Goal: Task Accomplishment & Management: Manage account settings

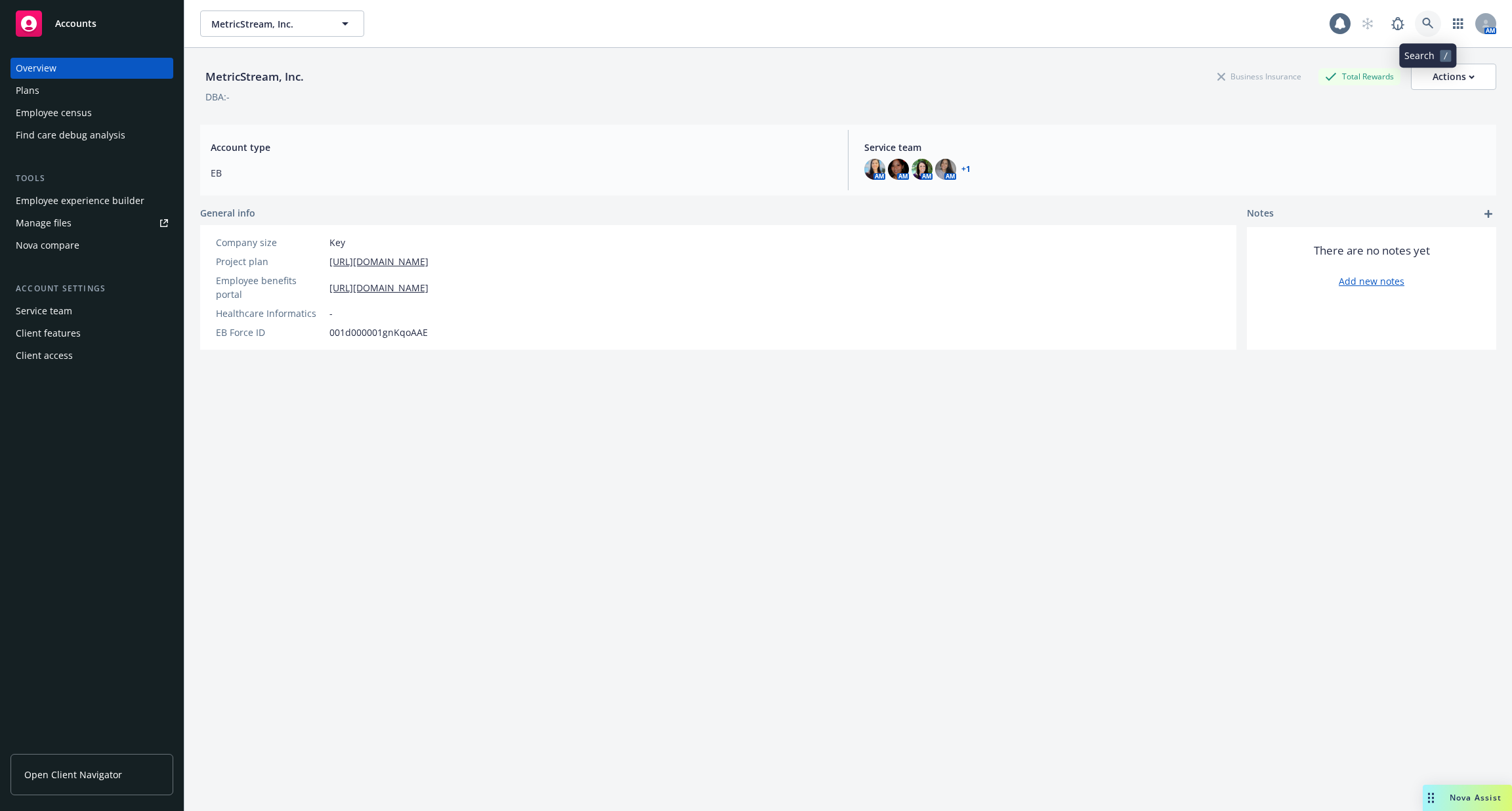
click at [1422, 20] on icon at bounding box center [1428, 23] width 12 height 12
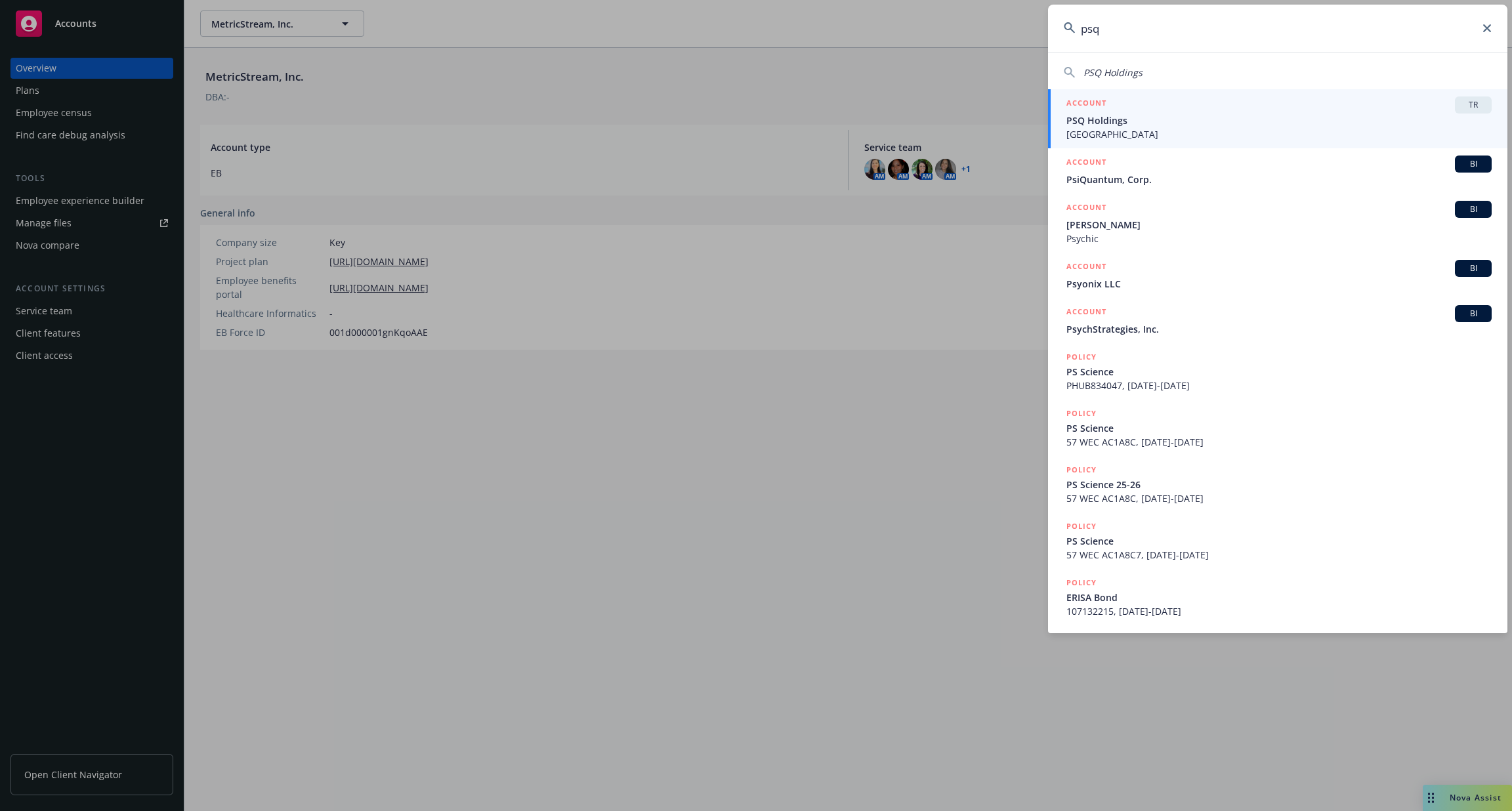
type input "psq"
click at [1357, 112] on div "ACCOUNT TR" at bounding box center [1279, 105] width 425 height 17
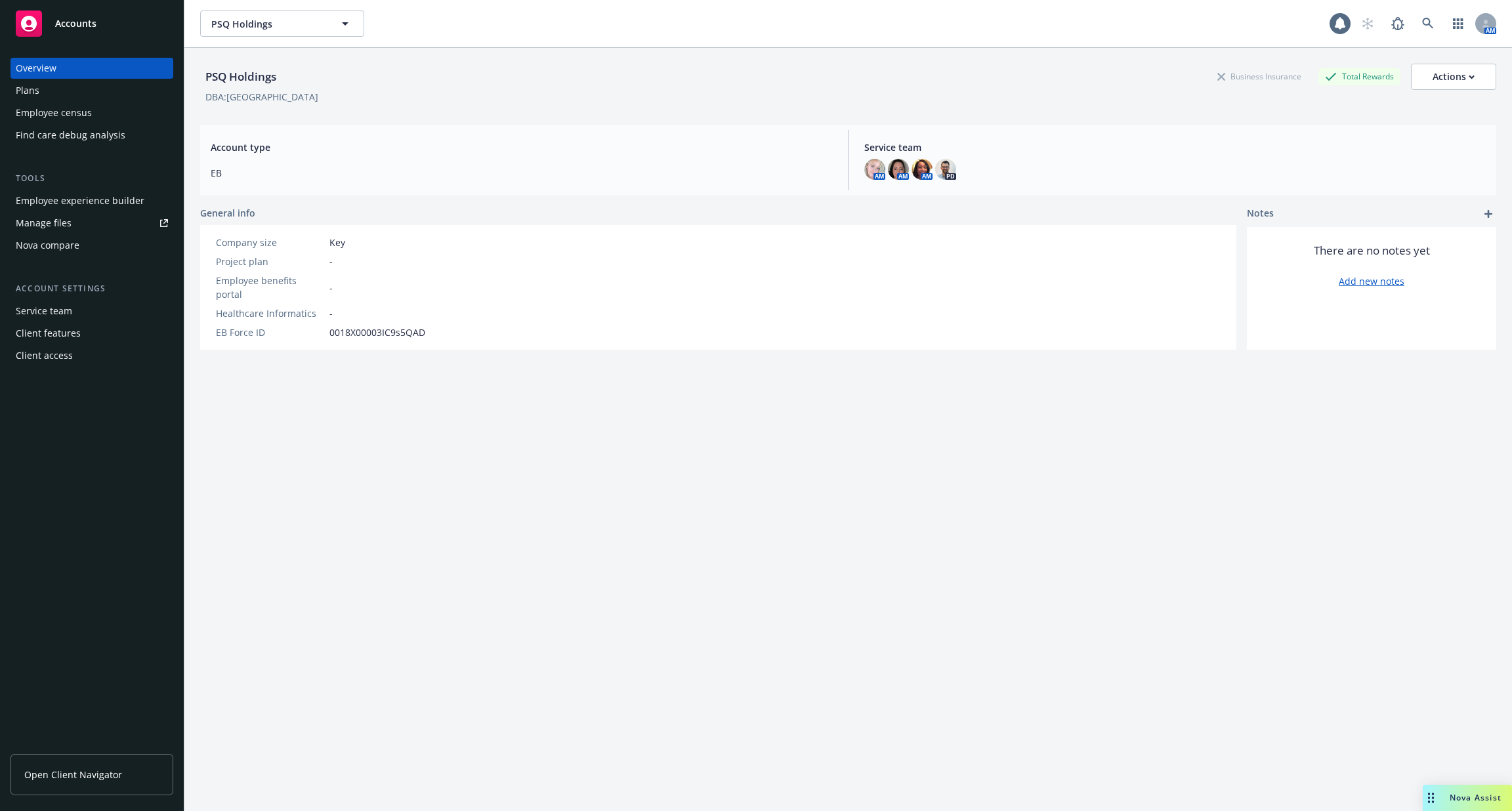
click at [95, 223] on link "Manage files" at bounding box center [92, 223] width 163 height 21
click at [103, 197] on div "Employee experience builder" at bounding box center [80, 200] width 129 height 21
click at [1435, 23] on link at bounding box center [1428, 23] width 26 height 26
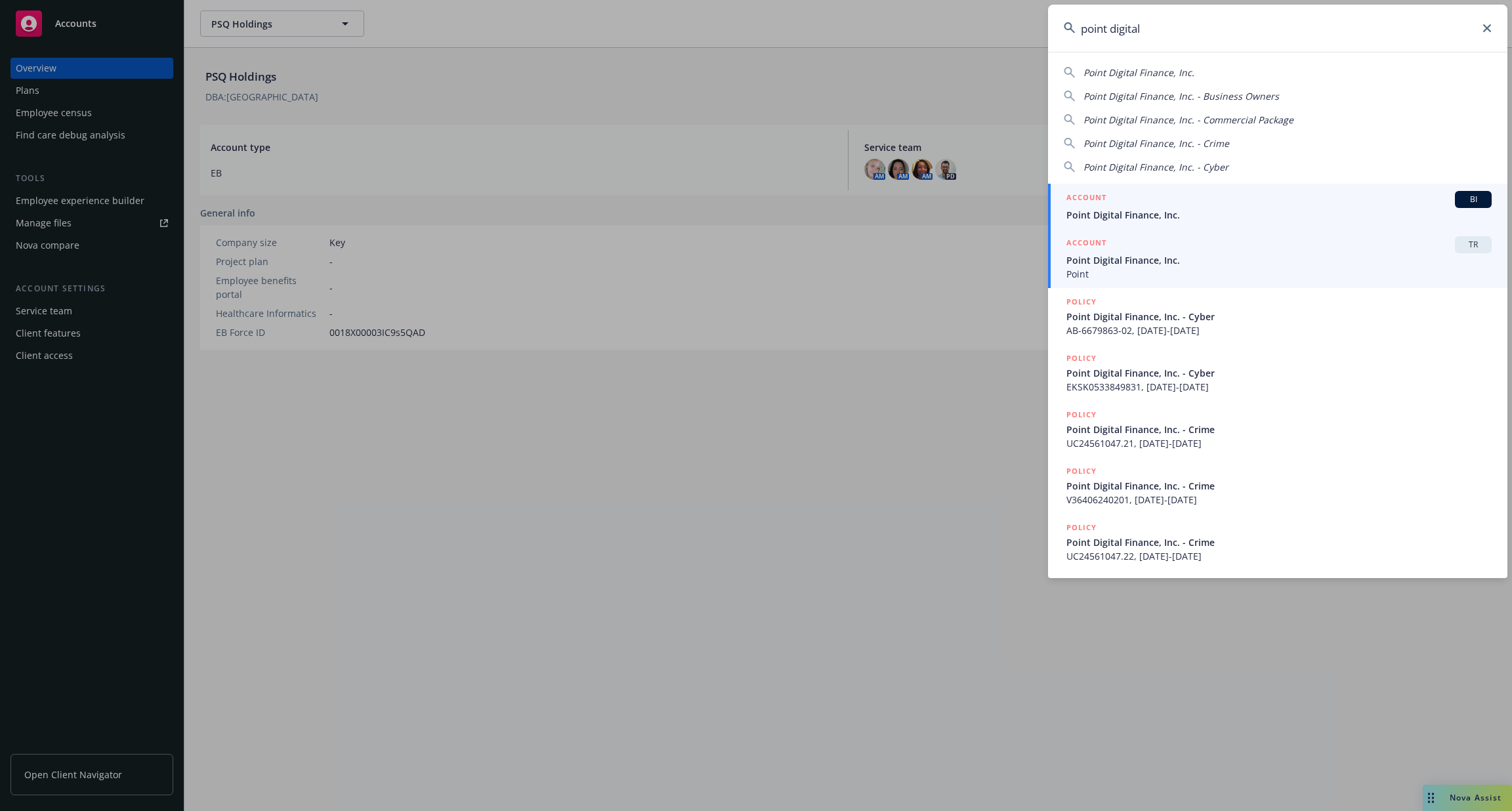
type input "point digital"
click at [1192, 256] on span "Point Digital Finance, Inc." at bounding box center [1279, 260] width 425 height 14
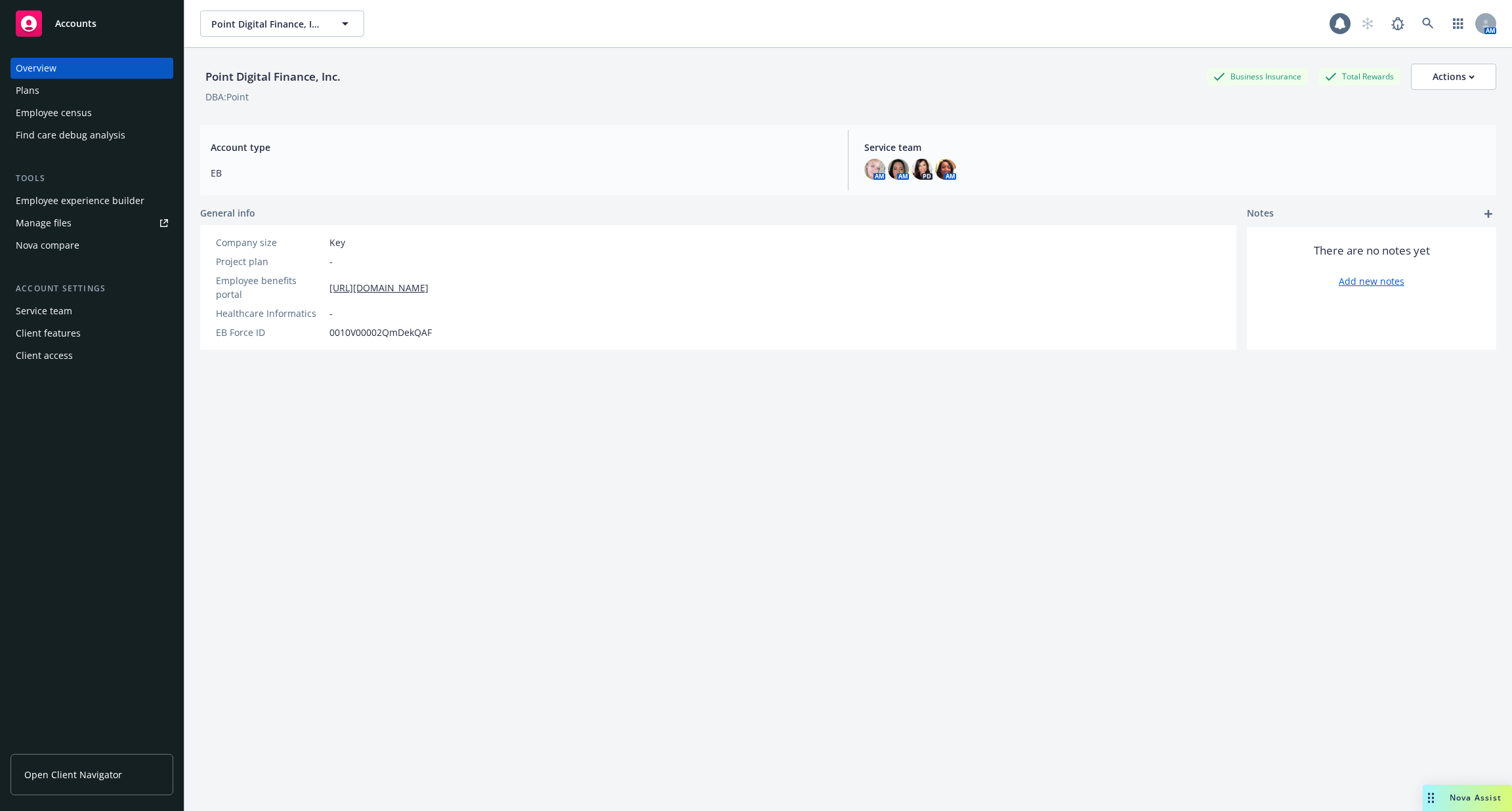
click at [110, 199] on div "Employee experience builder" at bounding box center [80, 200] width 129 height 21
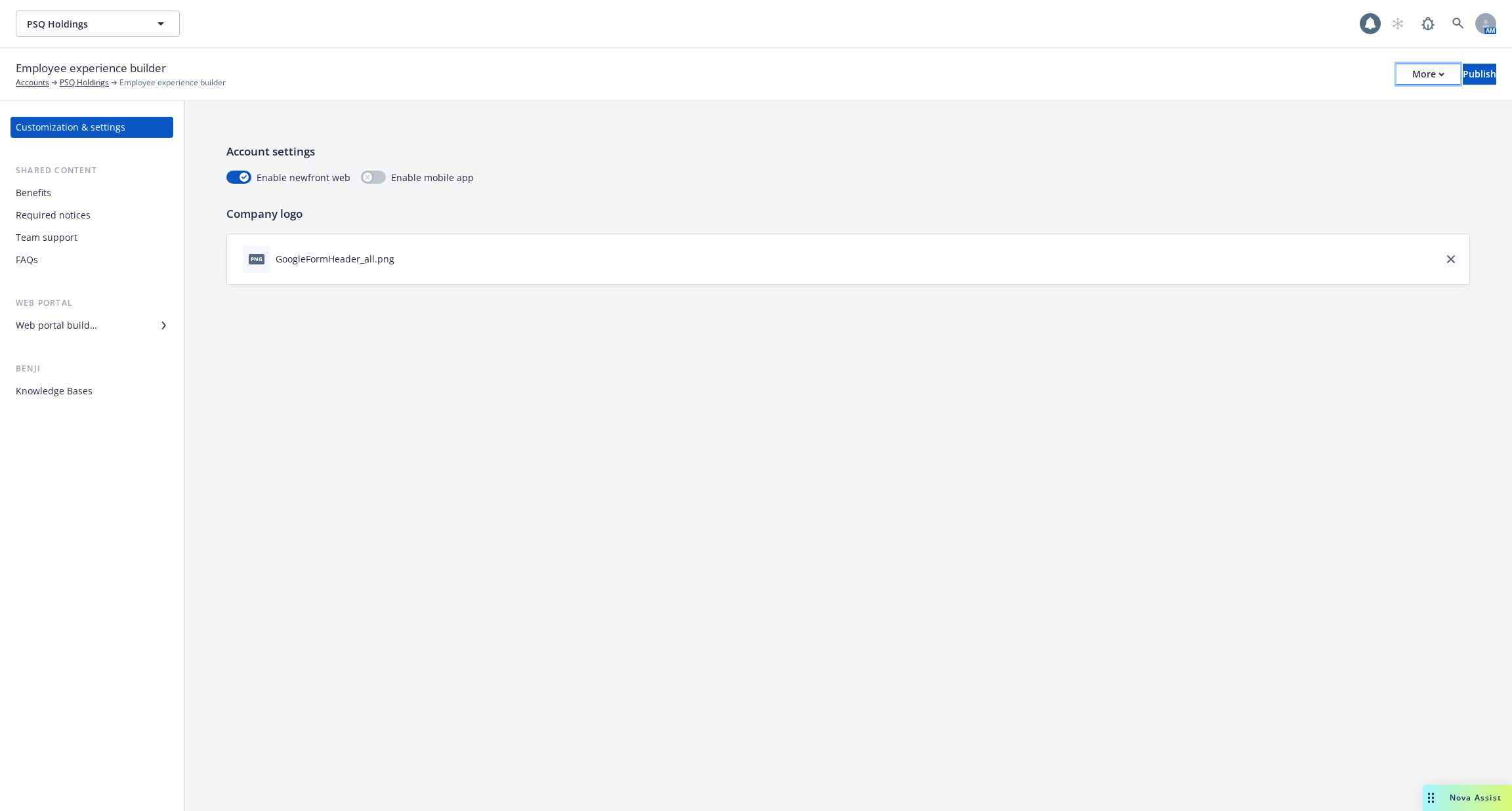
click at [1412, 76] on div "More" at bounding box center [1428, 74] width 32 height 20
click at [1354, 126] on link "Copy portal link" at bounding box center [1320, 130] width 194 height 26
click at [70, 207] on div "Required notices" at bounding box center [53, 215] width 75 height 21
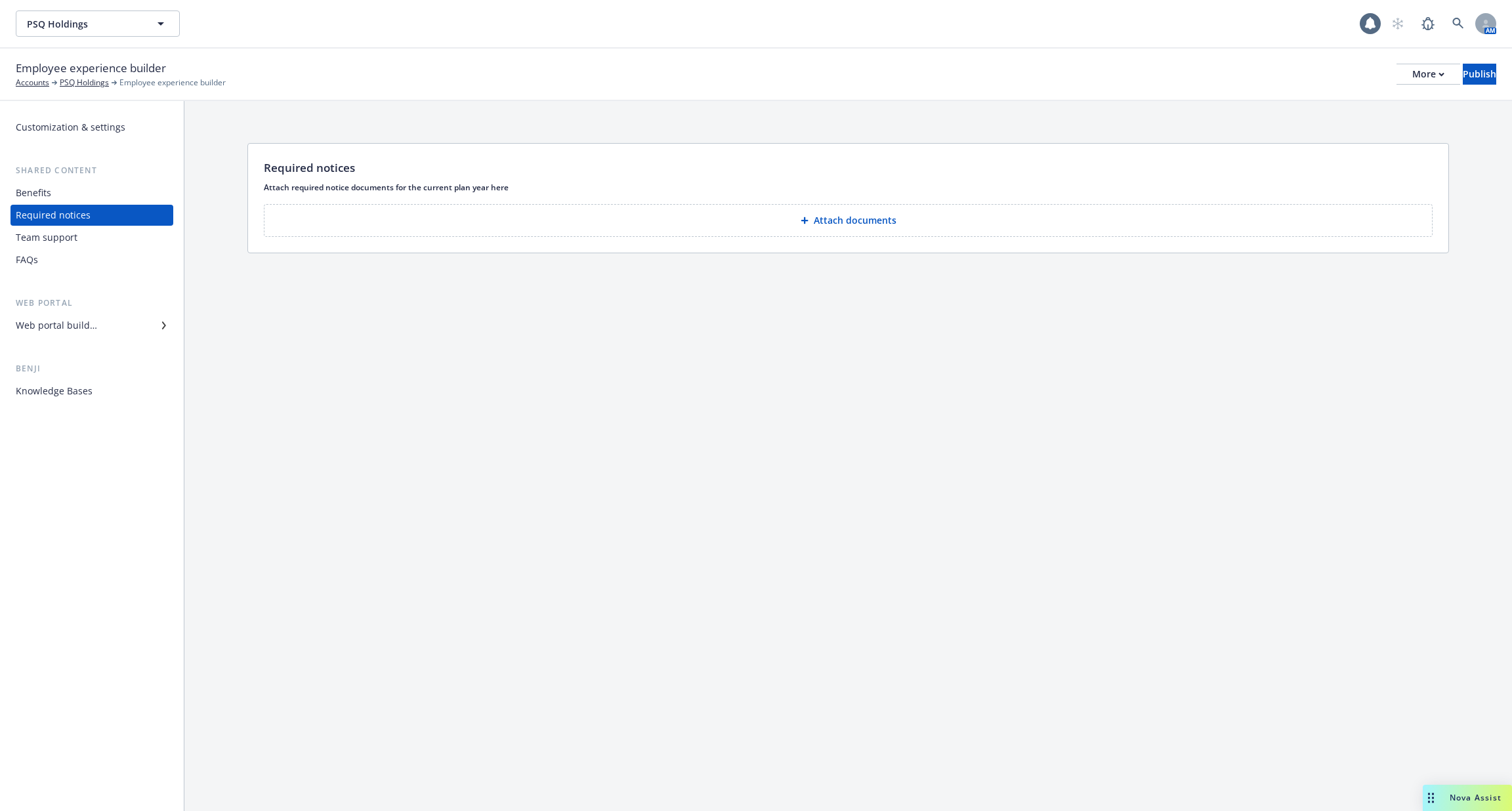
click at [76, 258] on div "FAQs" at bounding box center [92, 260] width 152 height 21
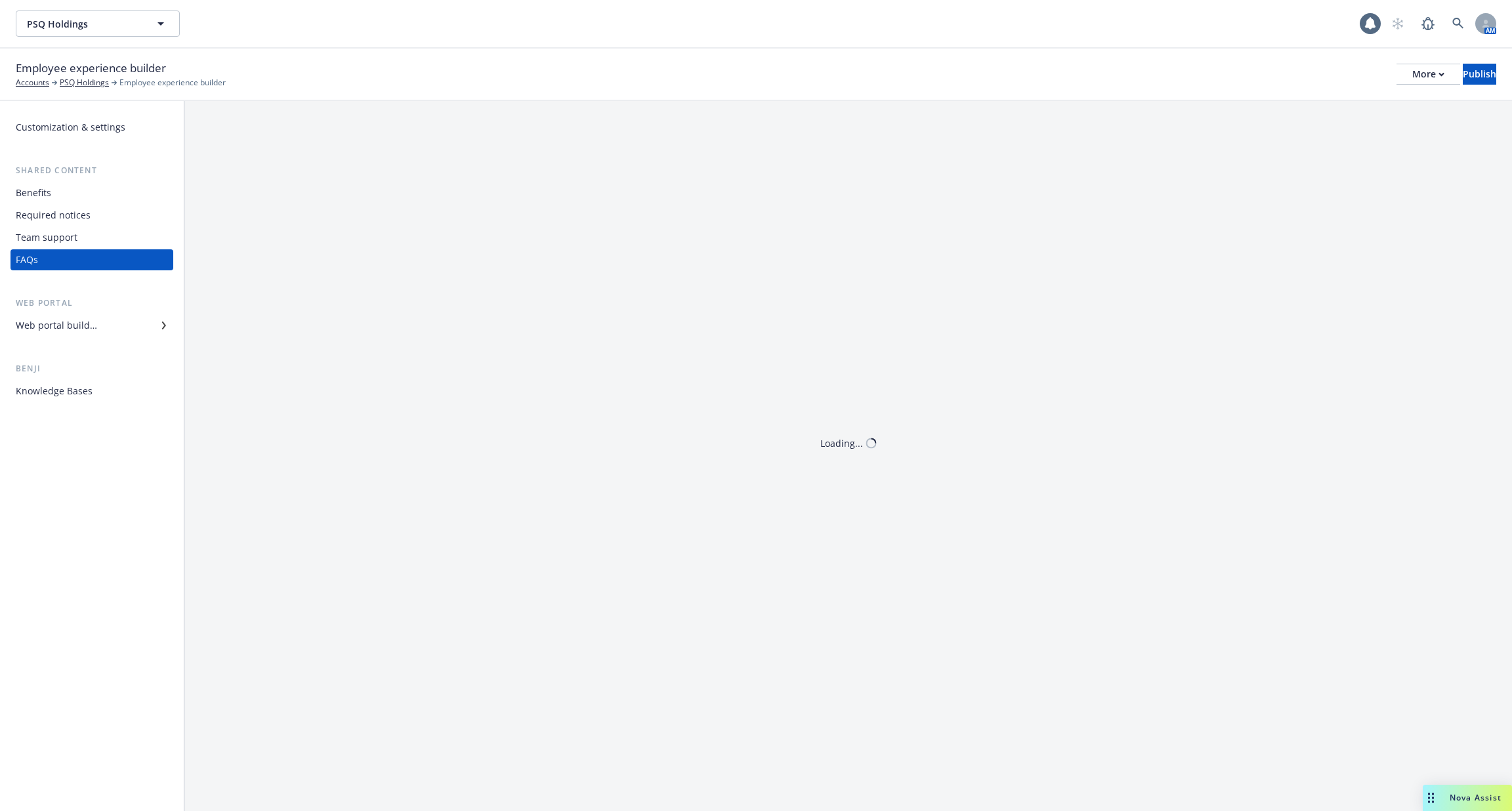
click at [103, 224] on div "Required notices" at bounding box center [92, 215] width 152 height 21
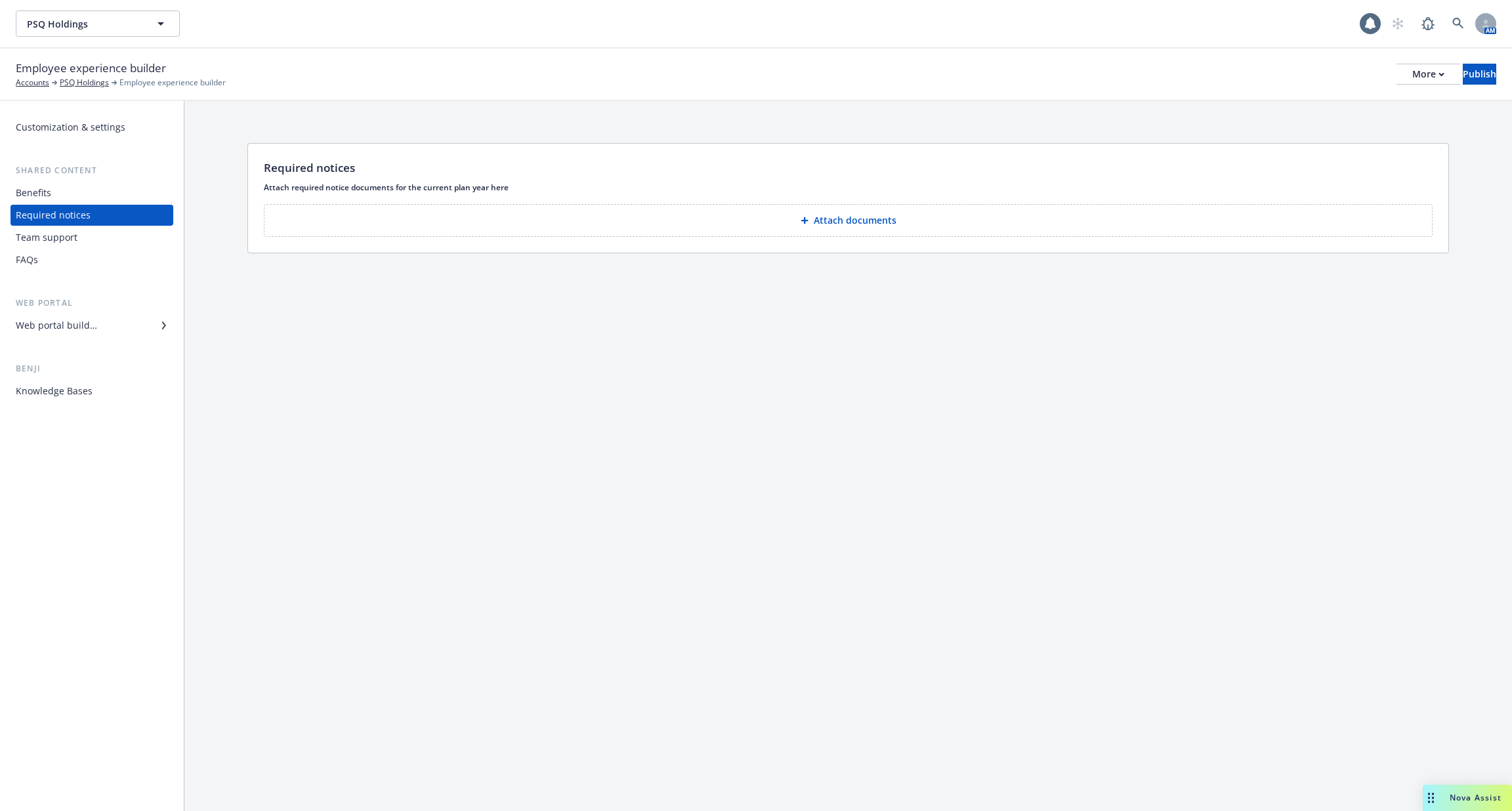
click at [105, 240] on div "Team support" at bounding box center [92, 237] width 152 height 21
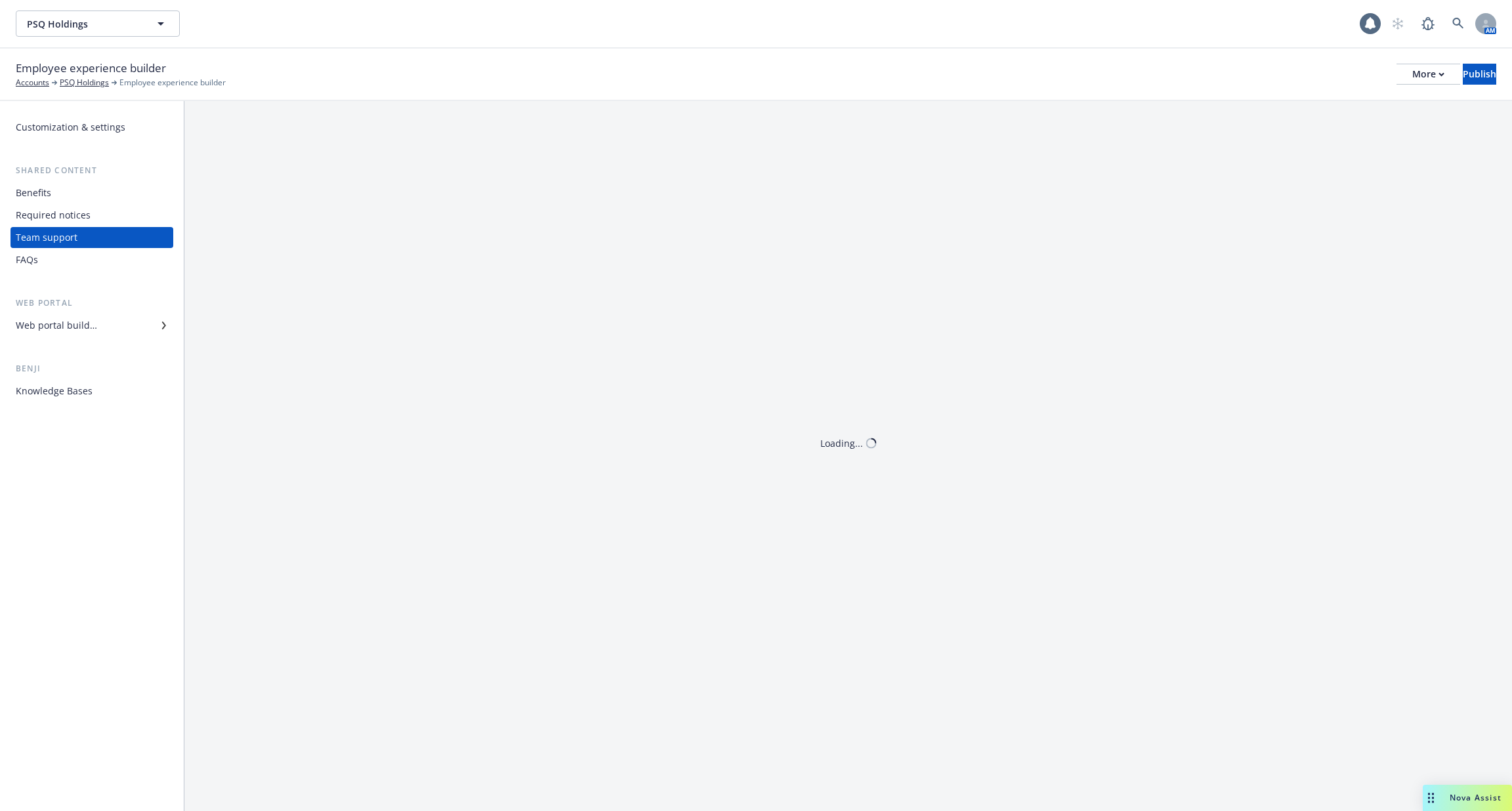
click at [105, 317] on div "Web portal builder" at bounding box center [92, 325] width 152 height 21
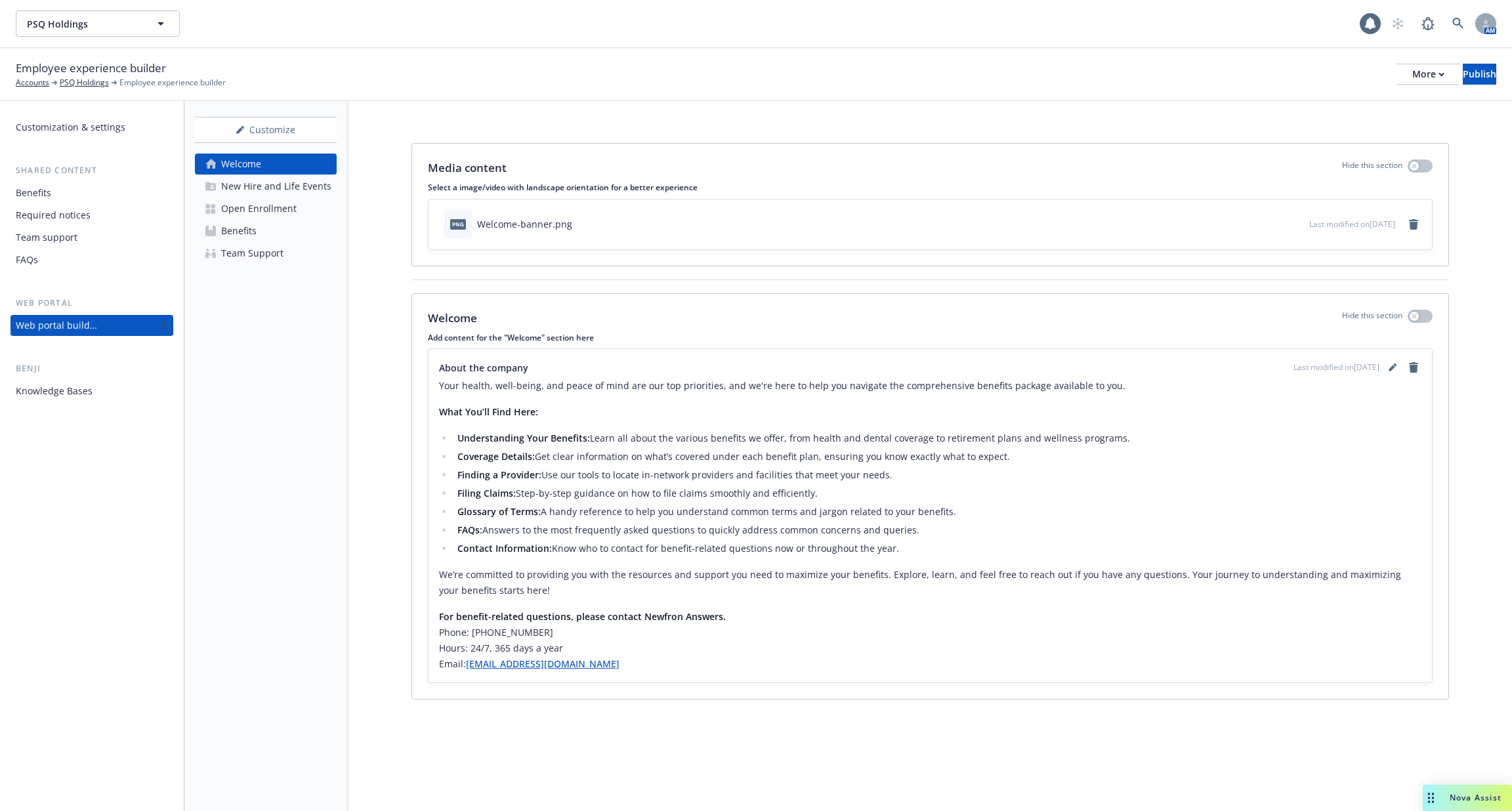
click at [299, 208] on link "Open Enrollment" at bounding box center [266, 208] width 142 height 21
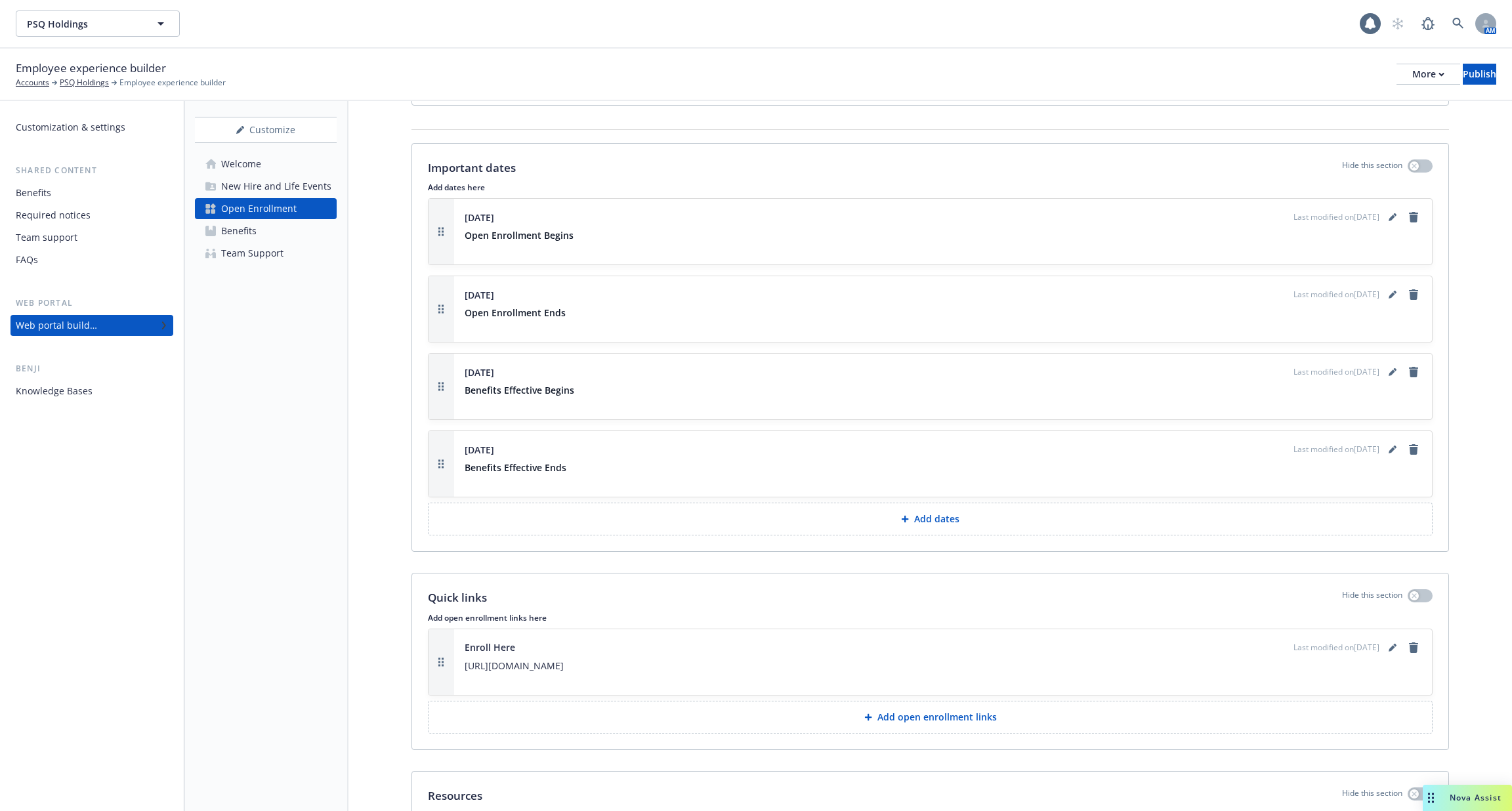
scroll to position [1375, 0]
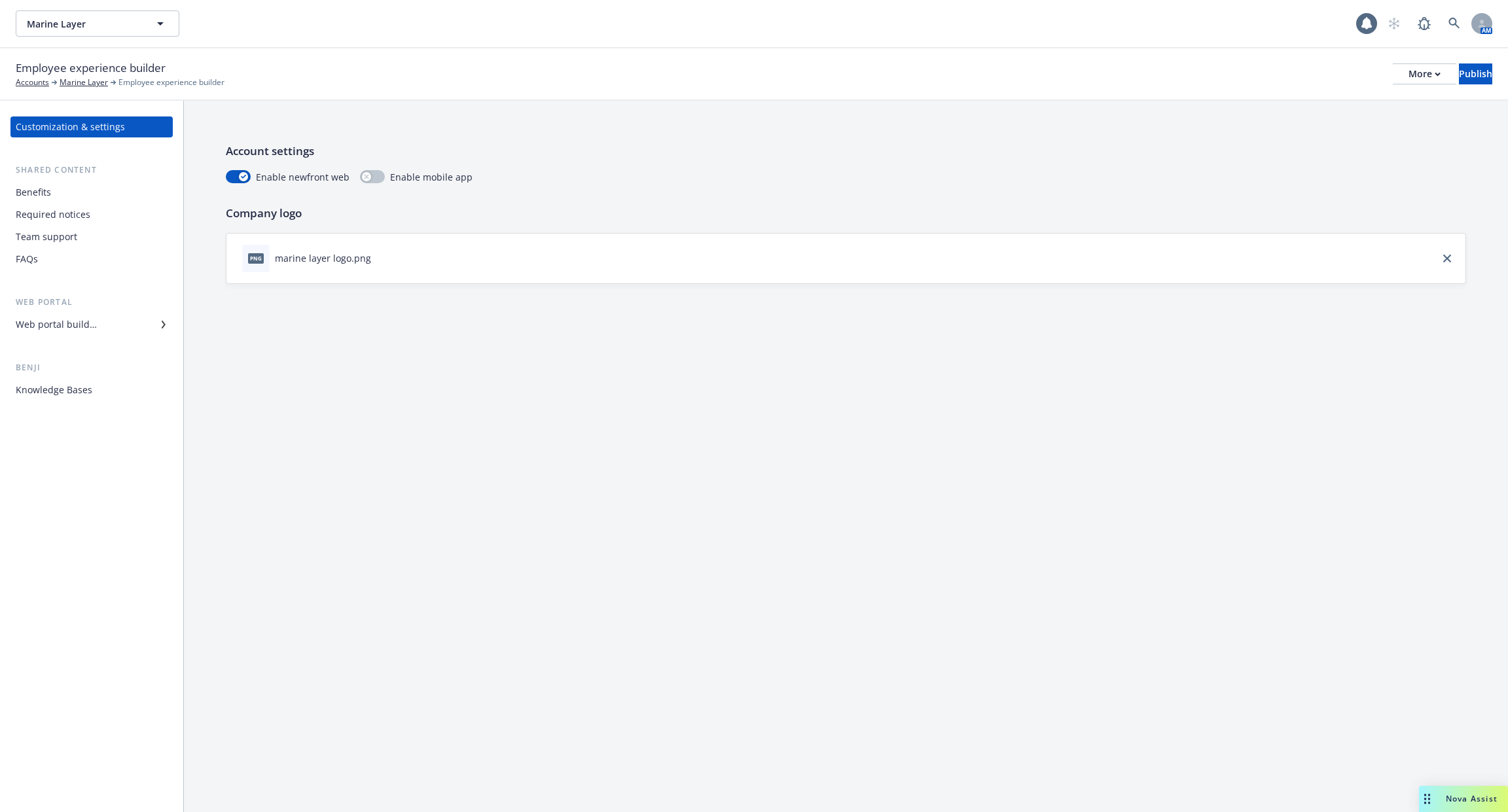
click at [83, 195] on div "Benefits" at bounding box center [91, 192] width 152 height 21
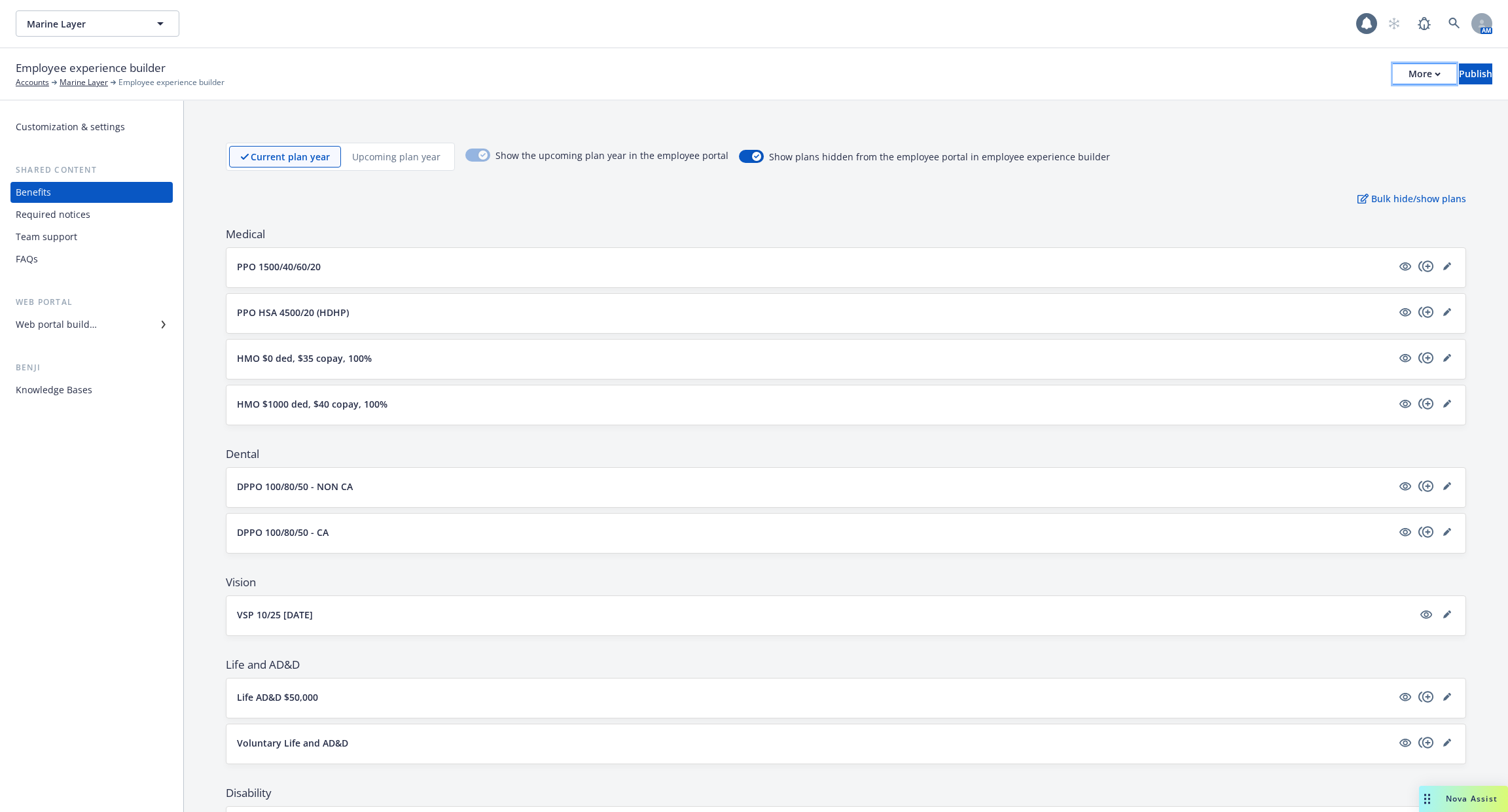
click at [1409, 76] on div "More" at bounding box center [1425, 73] width 32 height 20
click at [1354, 118] on link "Copy portal link" at bounding box center [1316, 129] width 194 height 26
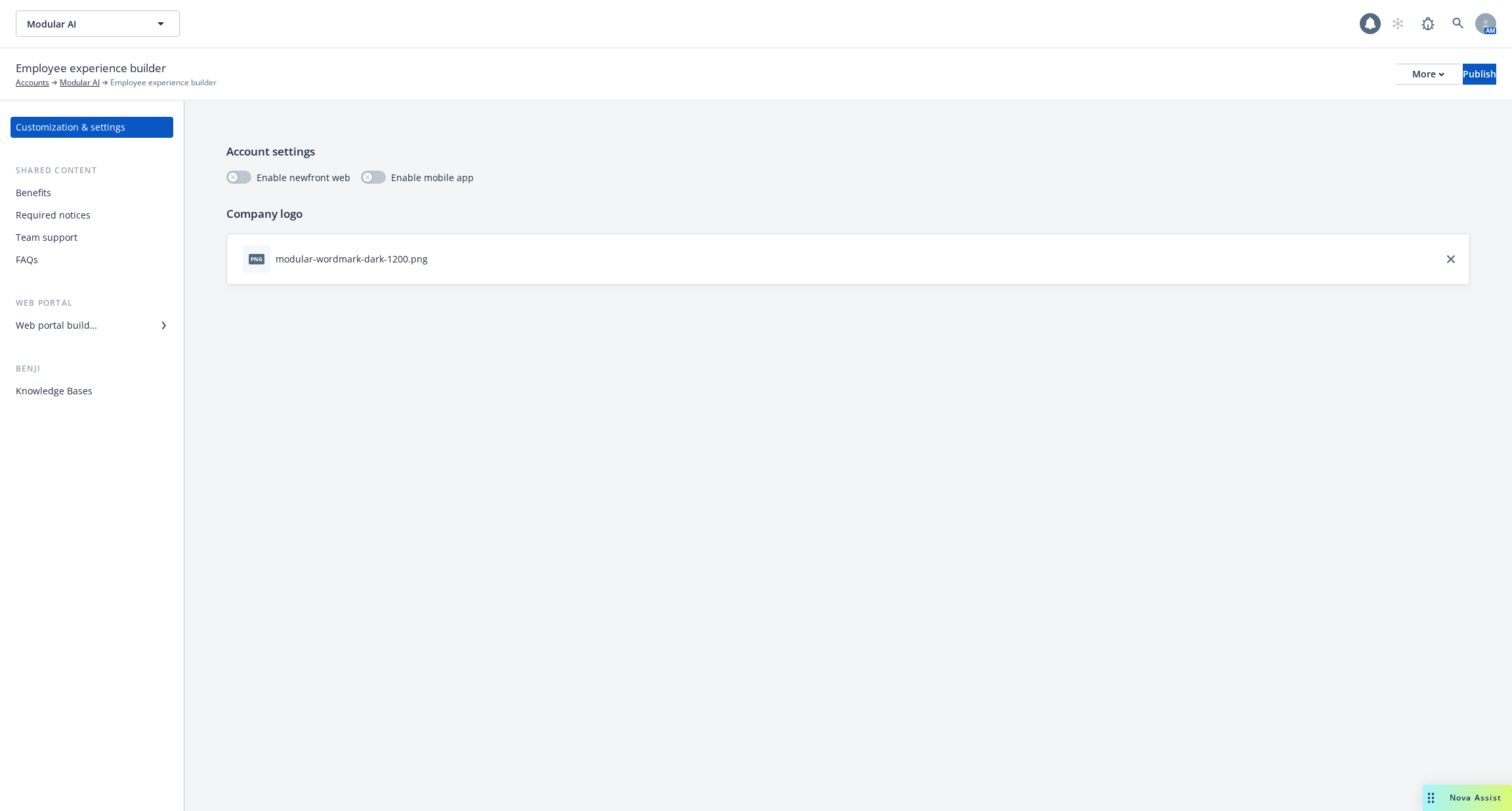
click at [97, 215] on div "Required notices" at bounding box center [92, 215] width 152 height 21
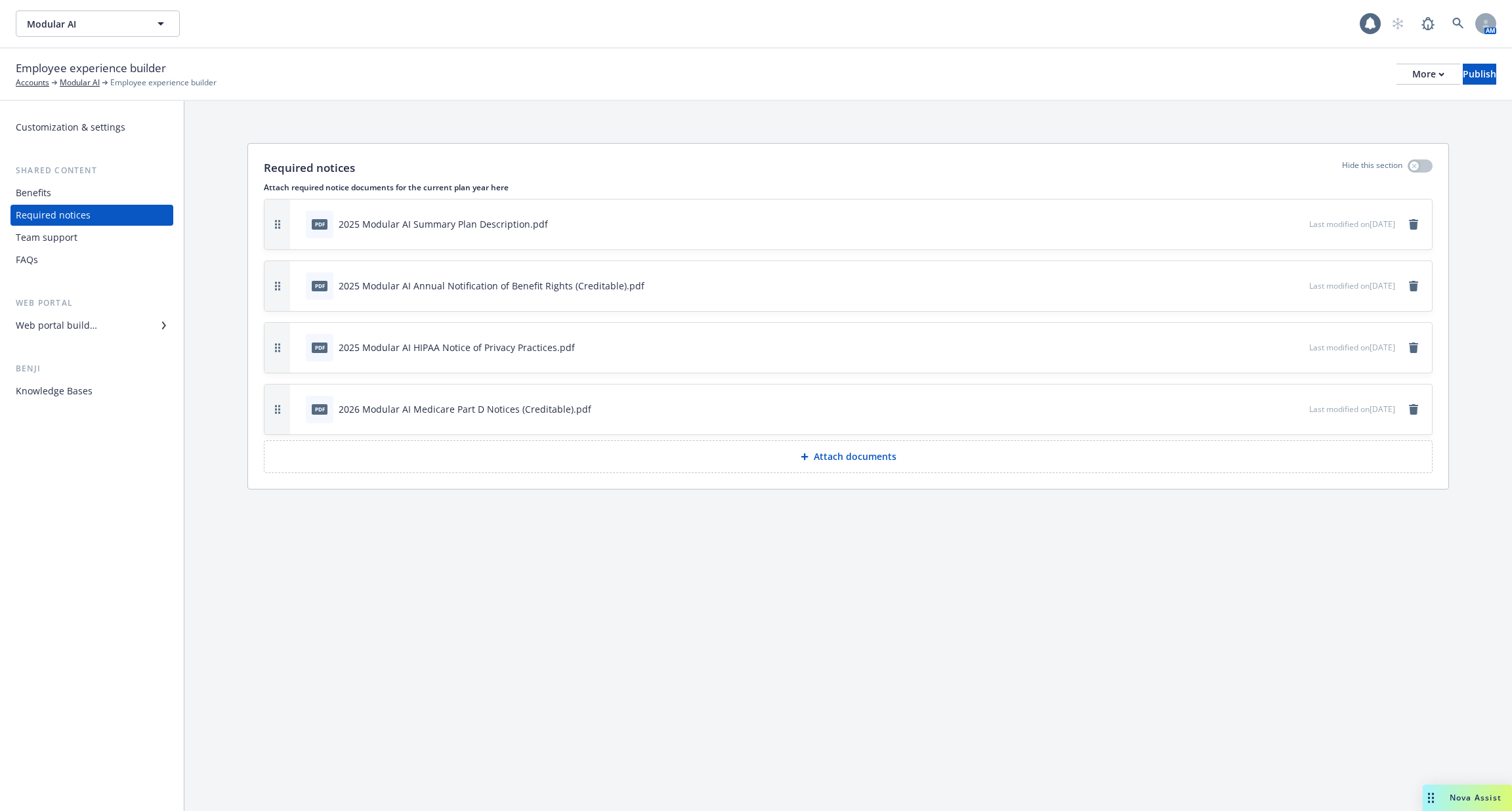
click at [87, 245] on div "Team support" at bounding box center [92, 237] width 152 height 21
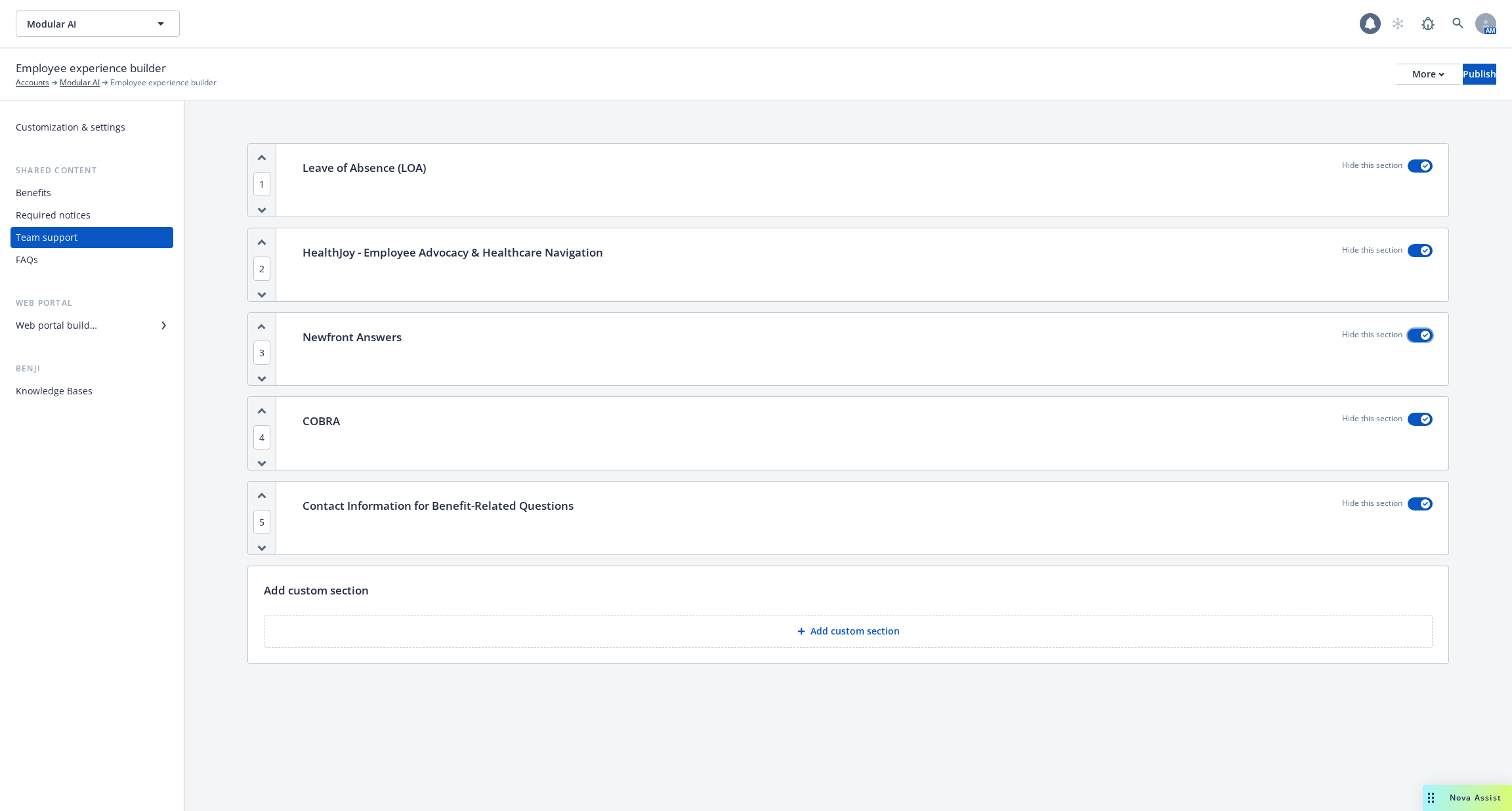
click at [1419, 336] on button "button" at bounding box center [1420, 336] width 25 height 13
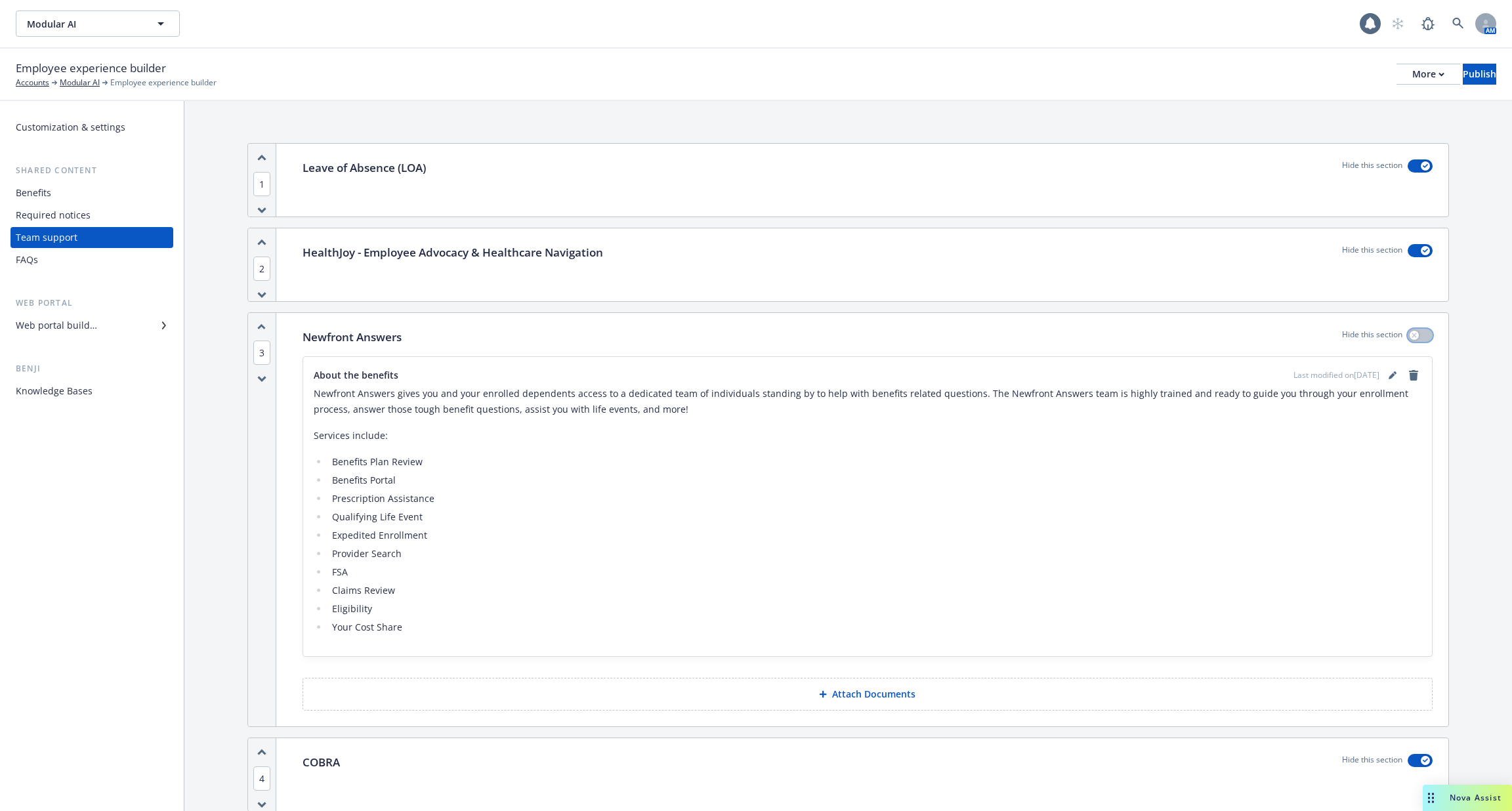
click at [1419, 336] on button "button" at bounding box center [1420, 336] width 25 height 13
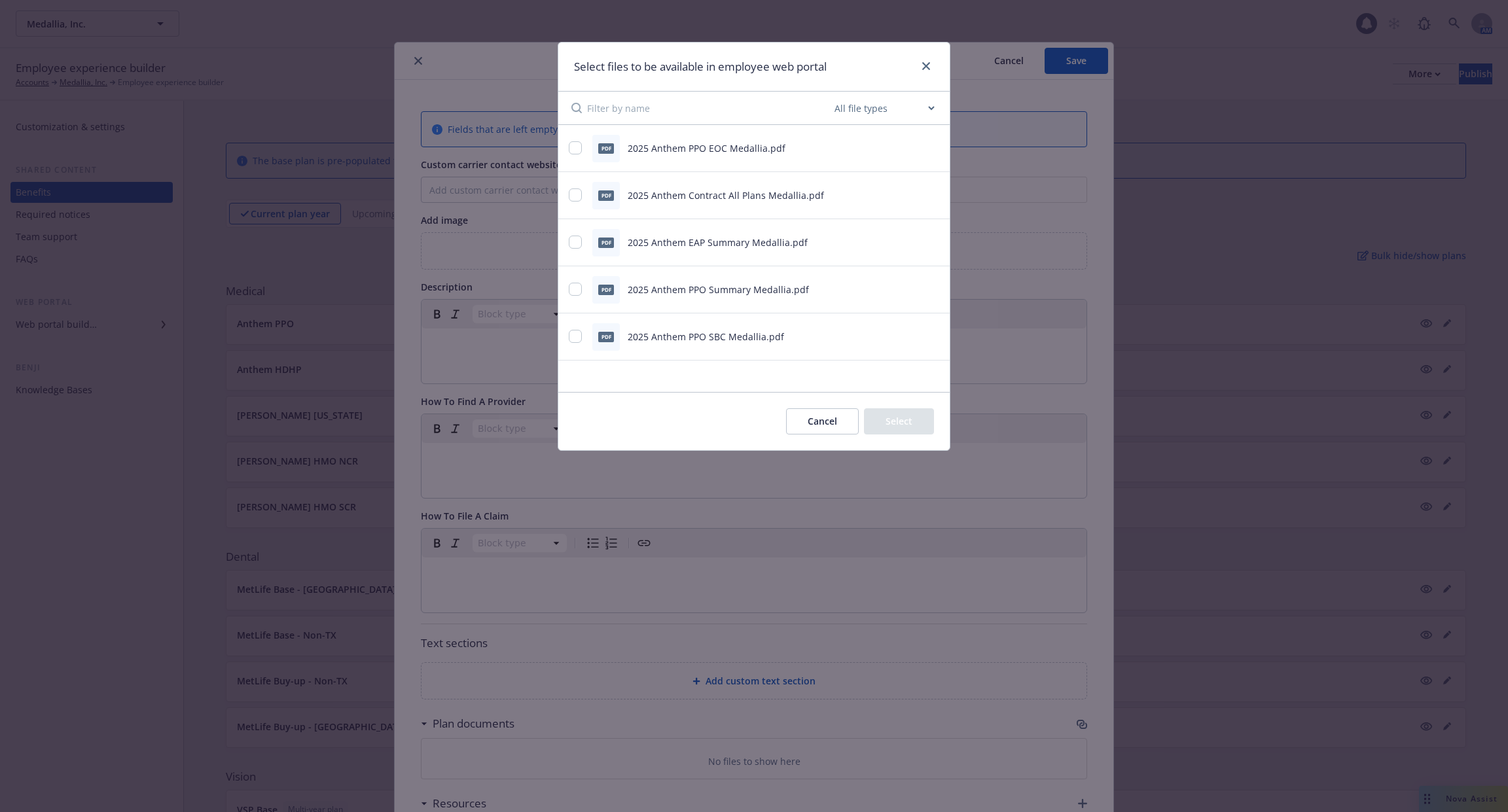
scroll to position [204, 0]
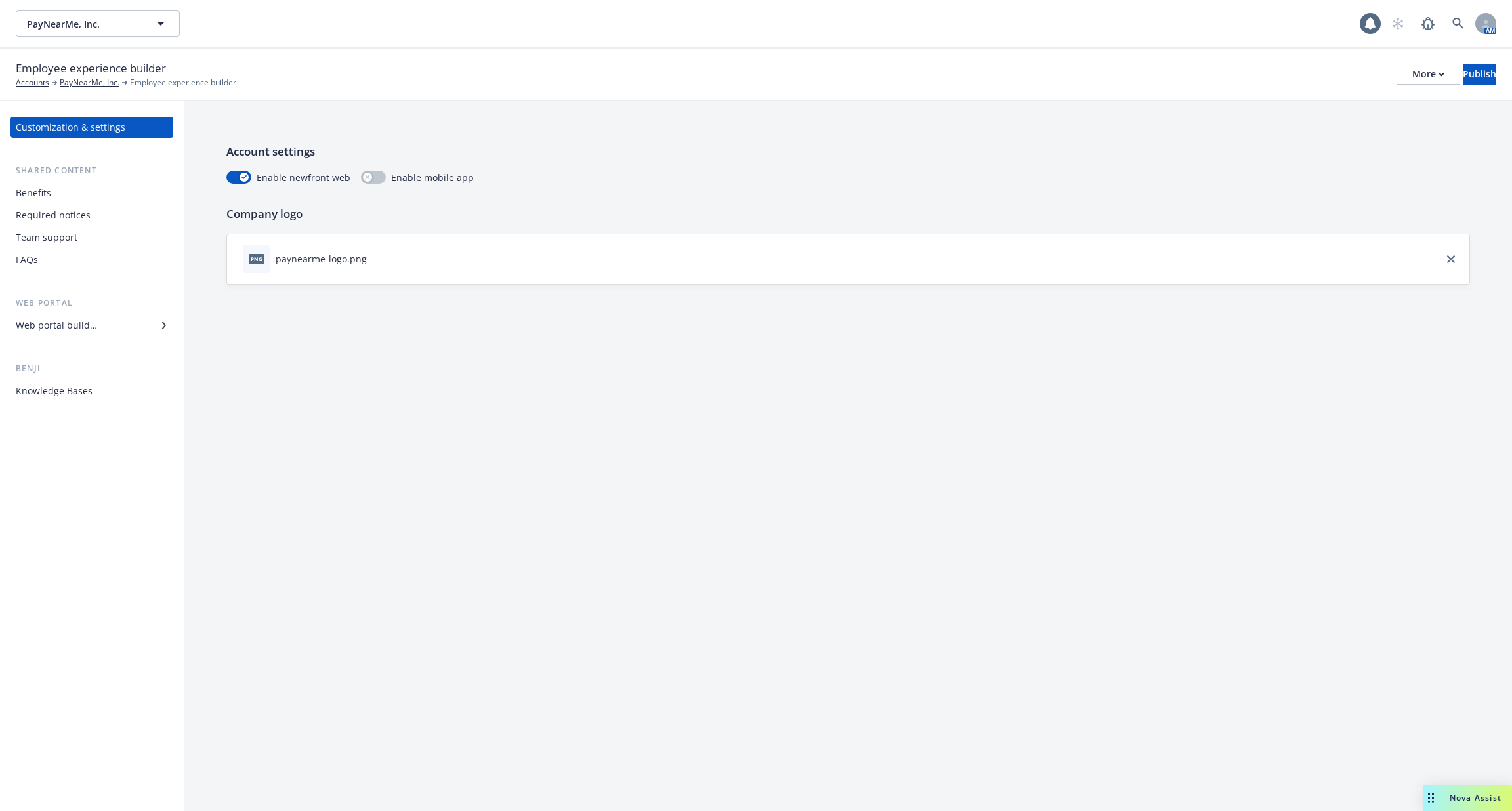
click at [103, 314] on div "Web portal Web portal builder" at bounding box center [92, 316] width 163 height 39
click at [108, 328] on div "Web portal builder" at bounding box center [92, 325] width 152 height 21
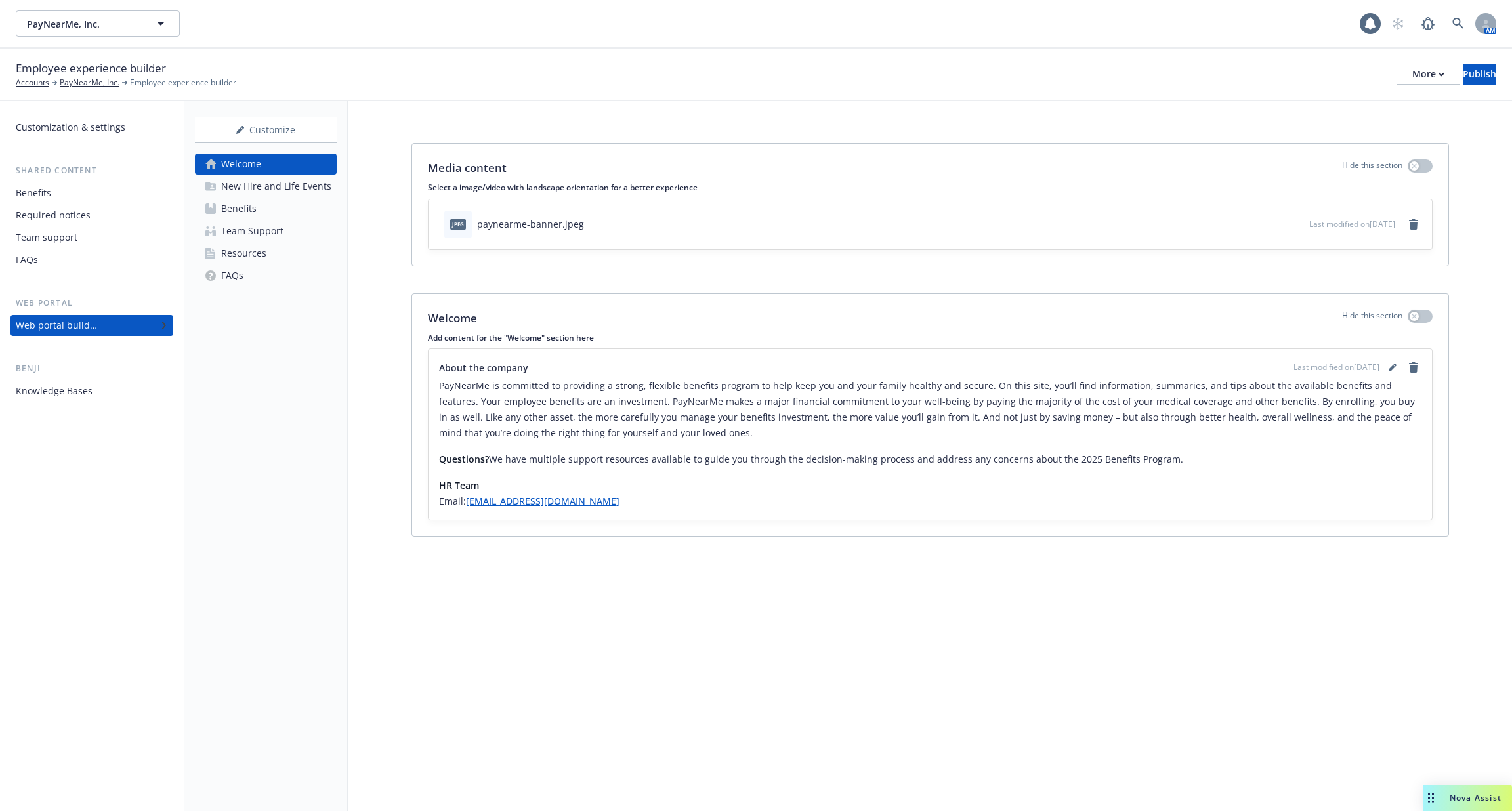
click at [299, 196] on div "New Hire and Life Events" at bounding box center [276, 186] width 110 height 21
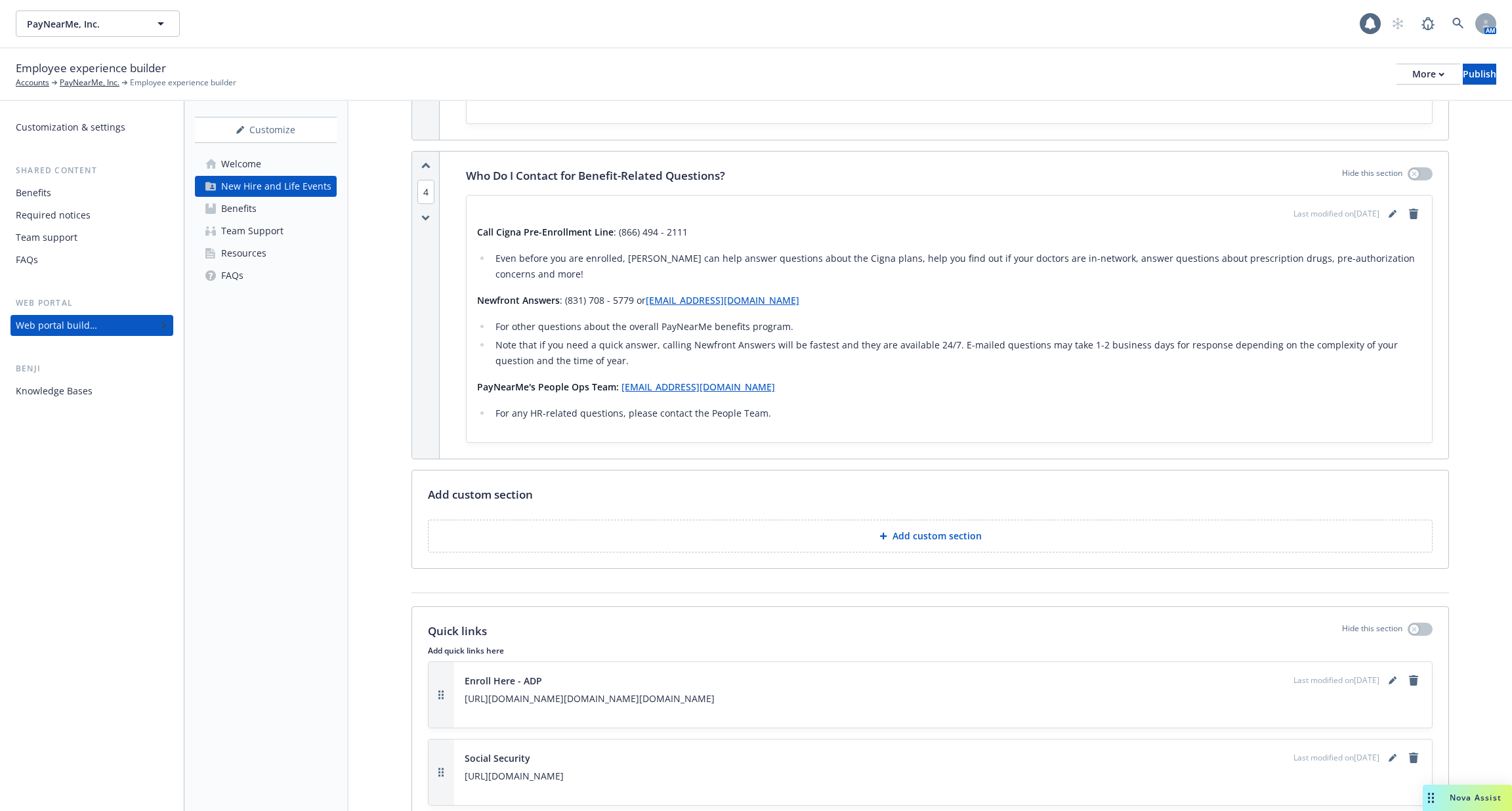
scroll to position [1795, 0]
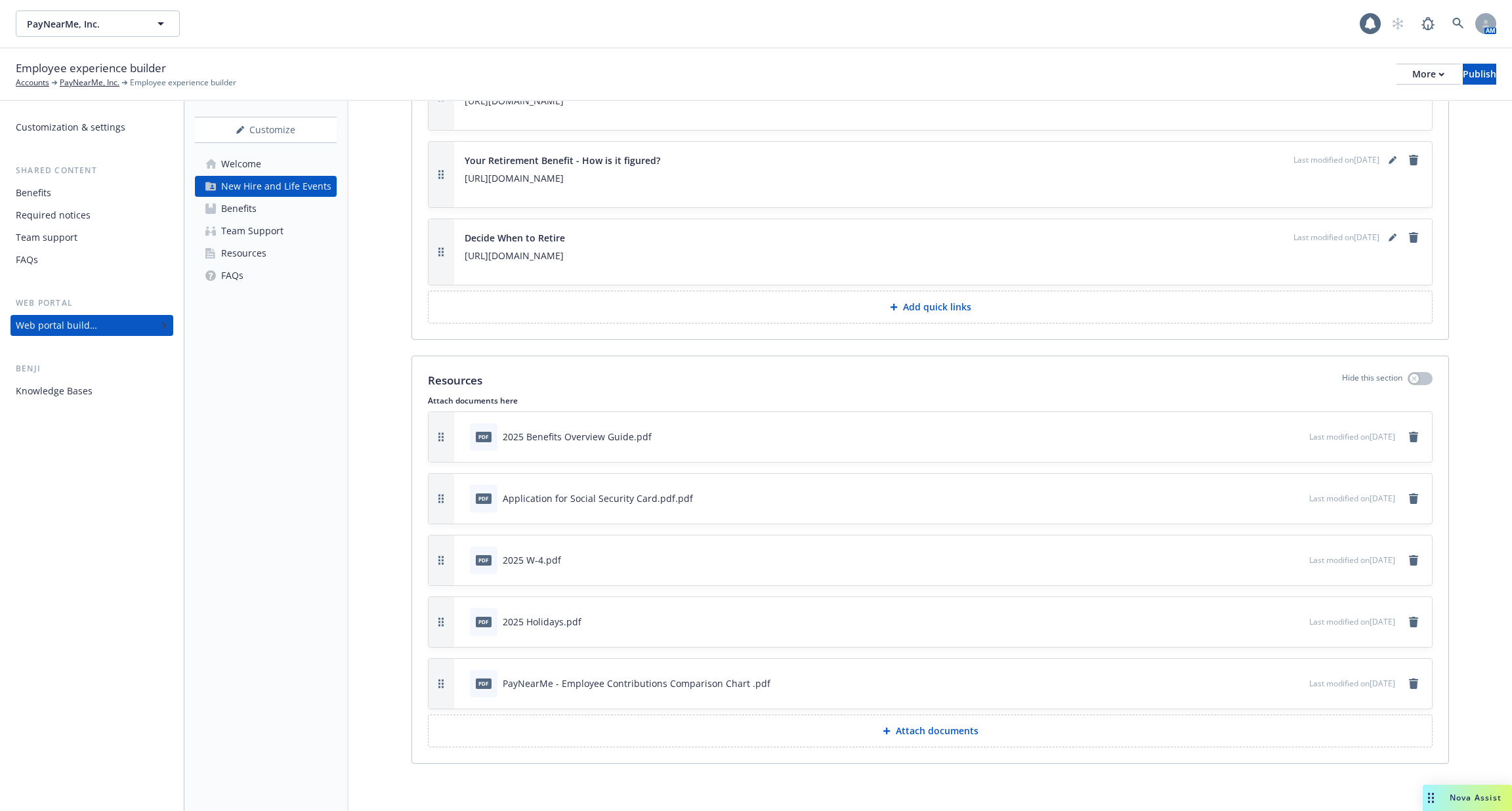
click at [925, 718] on button "Attach documents" at bounding box center [930, 731] width 1005 height 33
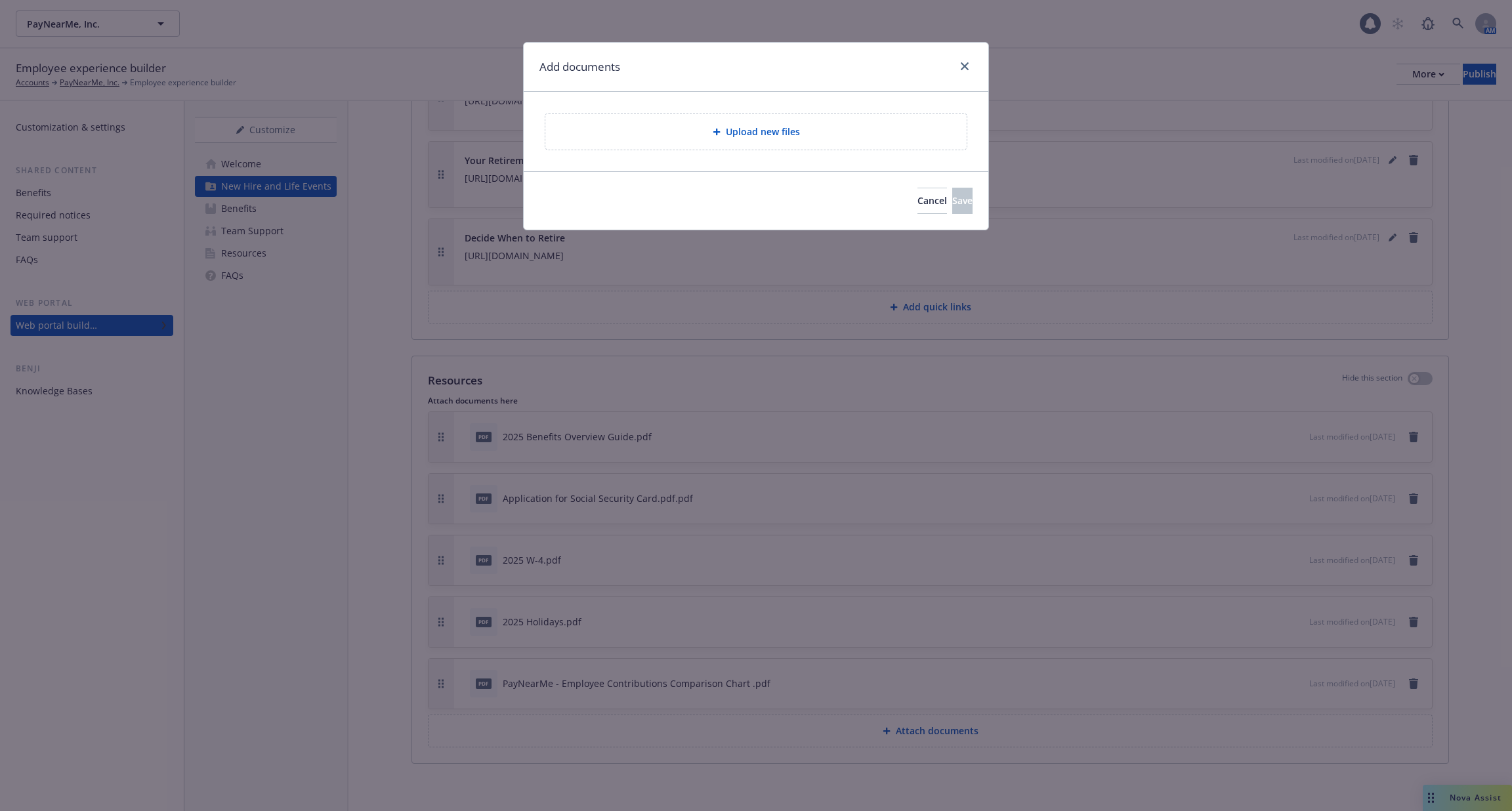
click at [699, 135] on div "Upload new files" at bounding box center [756, 131] width 400 height 15
click at [1223, 469] on div "Add documents Upload new files Cancel Save" at bounding box center [756, 406] width 1512 height 811
click at [861, 215] on div "Cancel Save" at bounding box center [756, 200] width 464 height 58
click at [917, 210] on button "Cancel" at bounding box center [932, 201] width 30 height 26
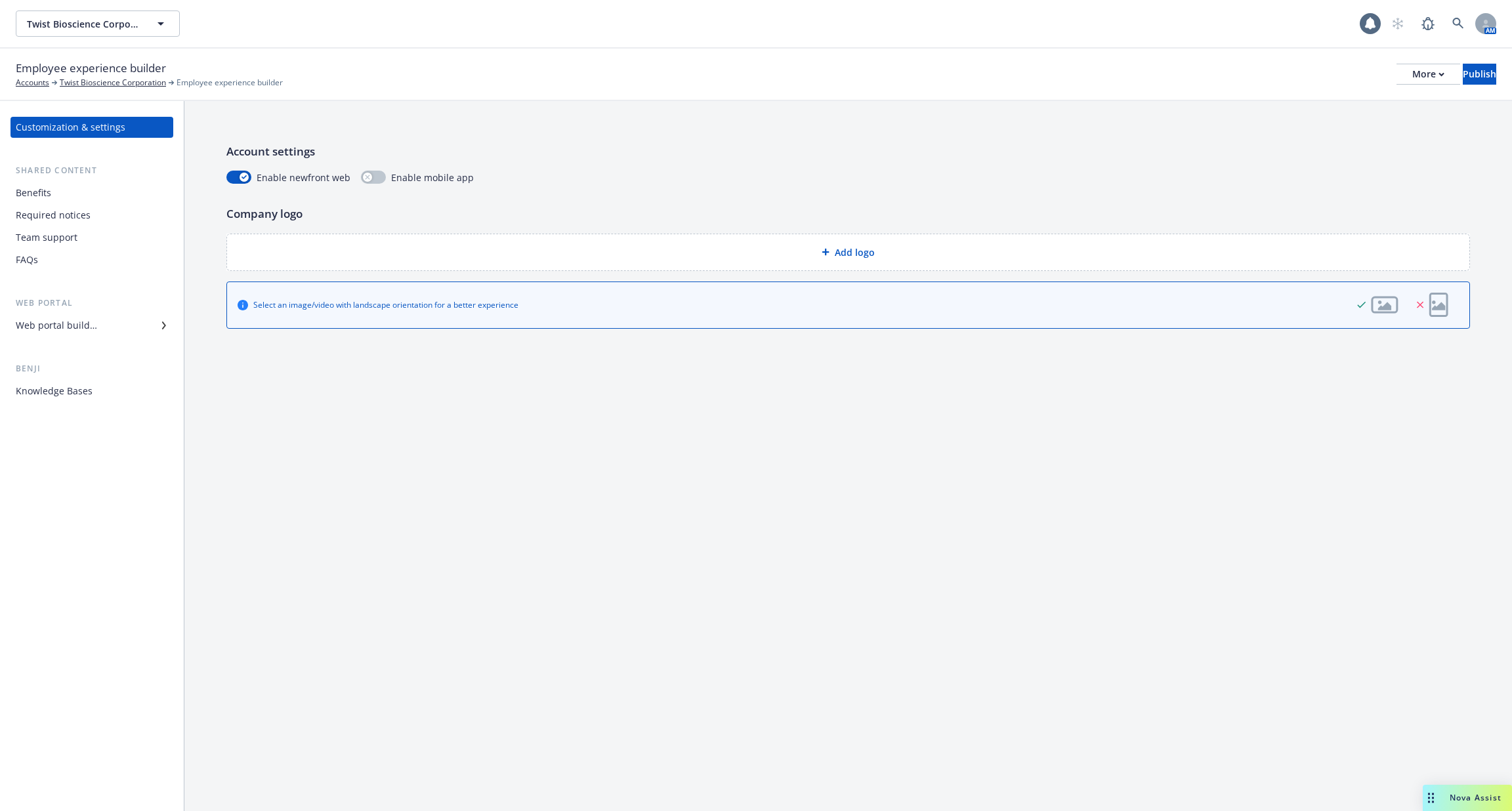
click at [61, 400] on div "Knowledge Bases" at bounding box center [54, 391] width 76 height 21
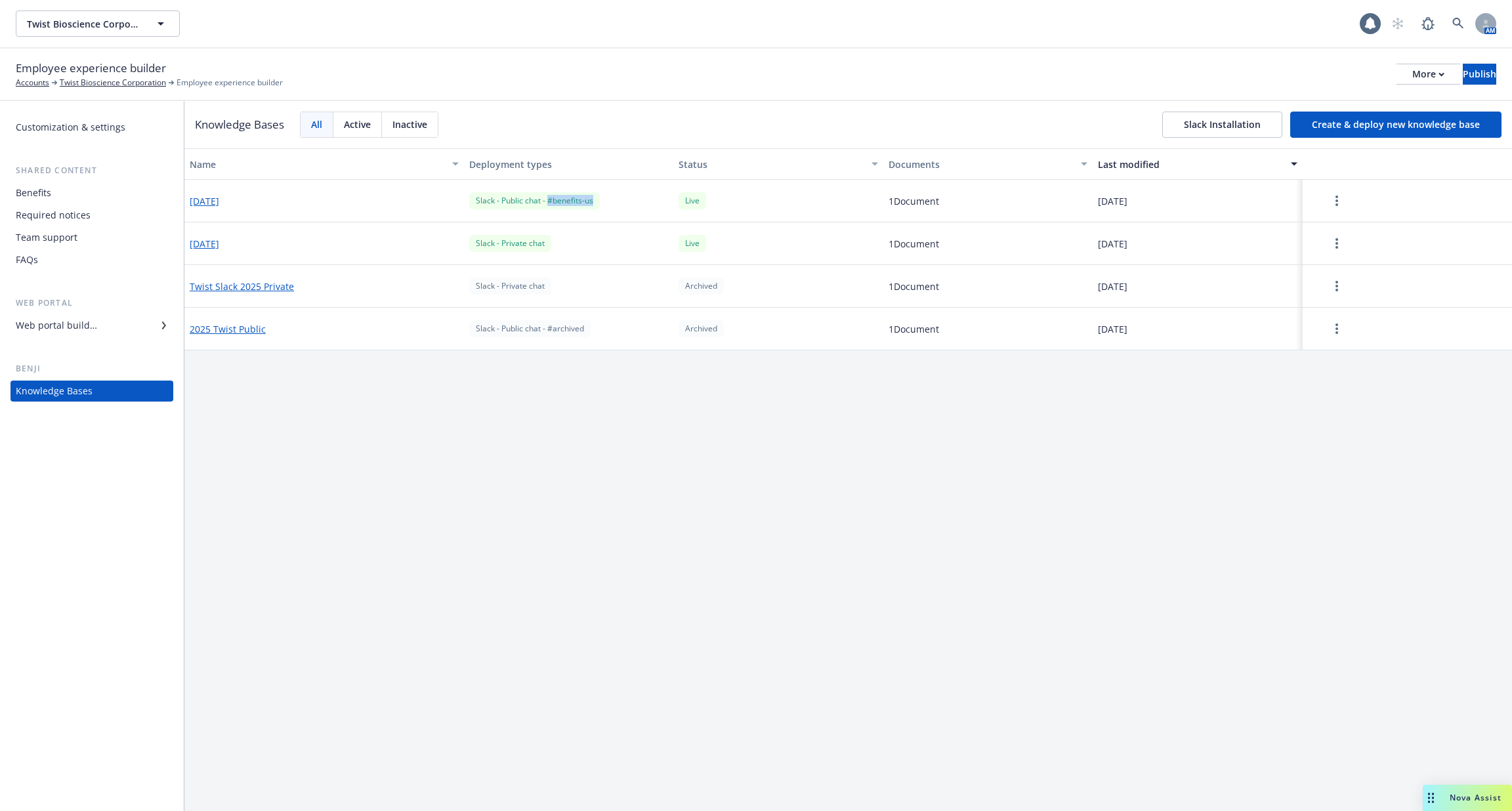
drag, startPoint x: 609, startPoint y: 202, endPoint x: 549, endPoint y: 202, distance: 60.0
click at [549, 202] on div "Slack - Public chat - #benefits-us" at bounding box center [569, 201] width 210 height 43
click at [549, 202] on div "Slack - Public chat - #benefits-us" at bounding box center [534, 200] width 130 height 17
click at [219, 206] on button "[DATE]" at bounding box center [204, 201] width 30 height 14
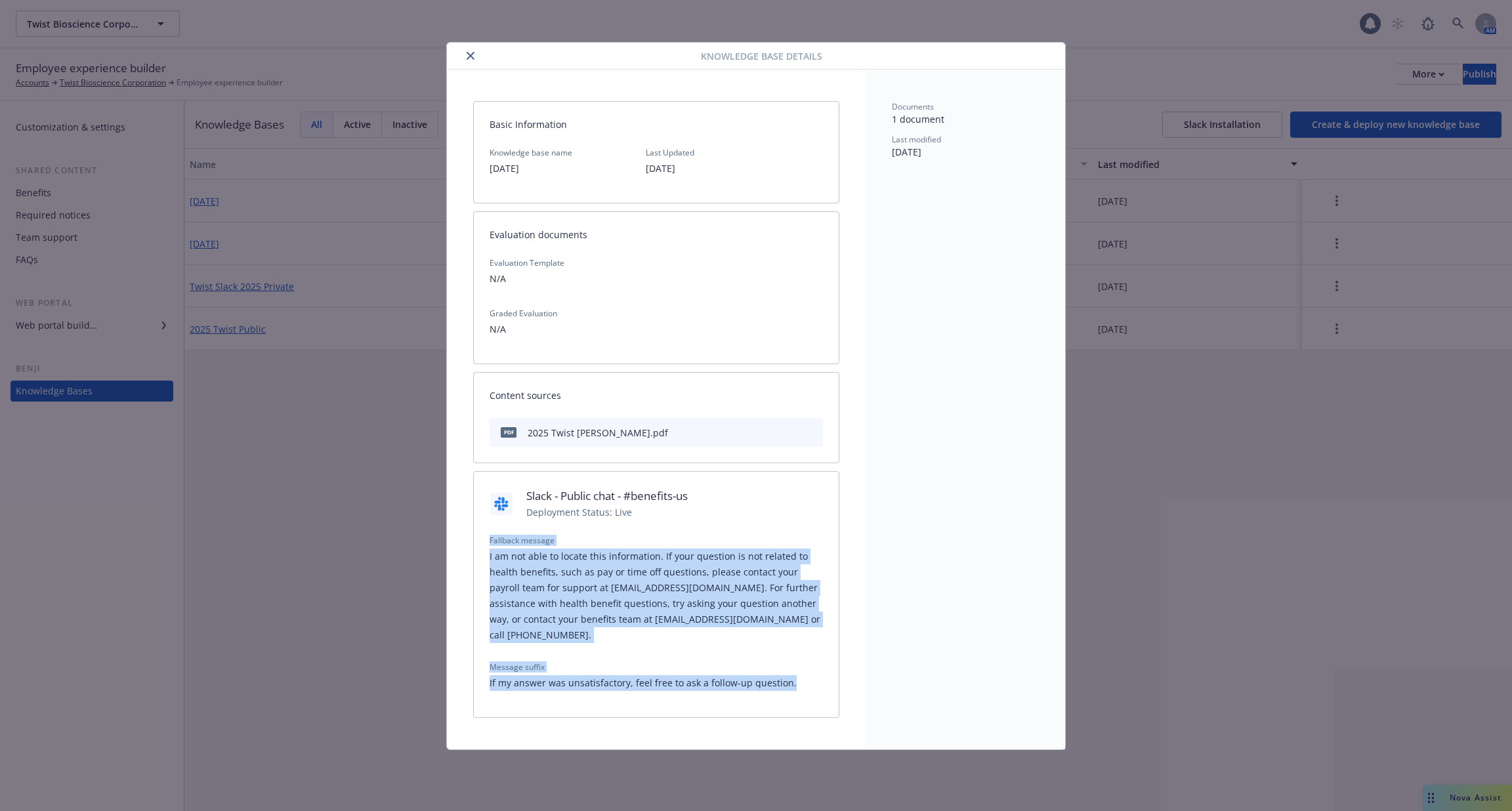
drag, startPoint x: 490, startPoint y: 539, endPoint x: 793, endPoint y: 678, distance: 333.4
click at [793, 678] on div "Fallback message I am not able to locate this information. If your question is …" at bounding box center [656, 618] width 333 height 167
copy div "Fallback message I am not able to locate this information. If your question is …"
click at [467, 58] on icon "close" at bounding box center [470, 55] width 8 height 8
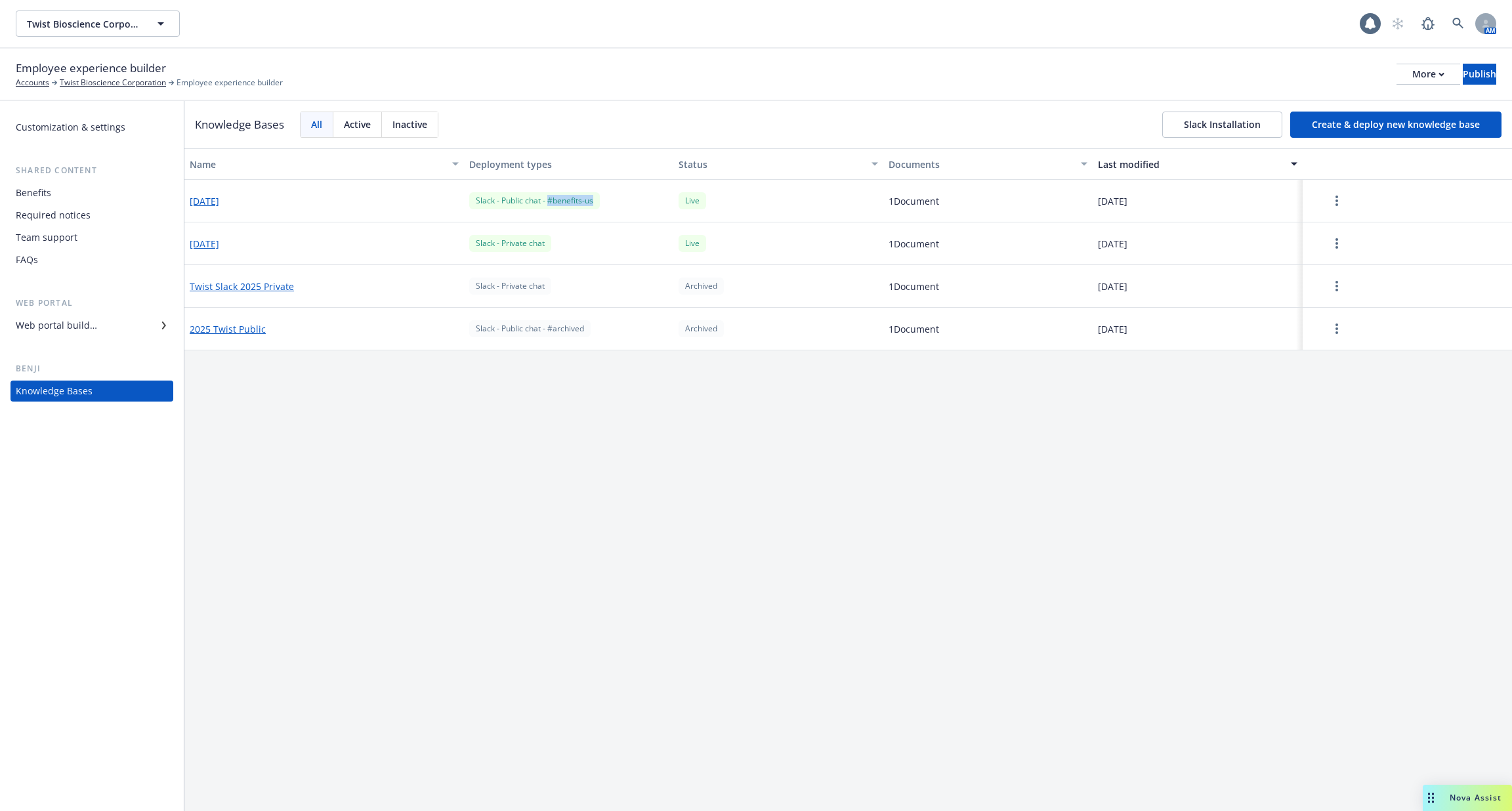
drag, startPoint x: 602, startPoint y: 202, endPoint x: 547, endPoint y: 203, distance: 55.0
click at [547, 203] on div "Slack - Public chat - #benefits-us" at bounding box center [569, 201] width 210 height 43
copy div "#benefits-us"
click at [1453, 20] on icon at bounding box center [1457, 23] width 11 height 11
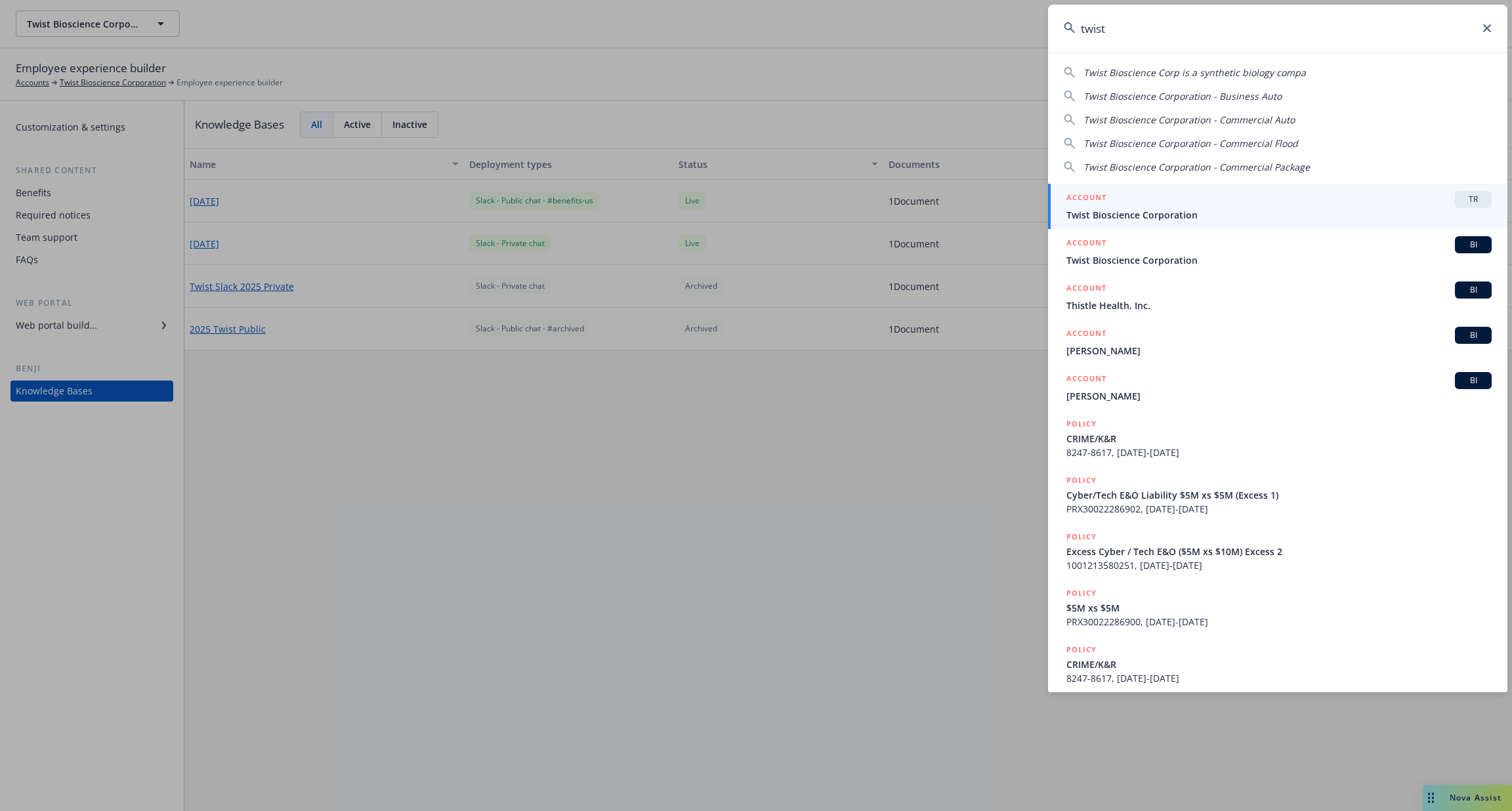
type input "twist"
click at [1216, 205] on div "ACCOUNT TR" at bounding box center [1279, 199] width 425 height 17
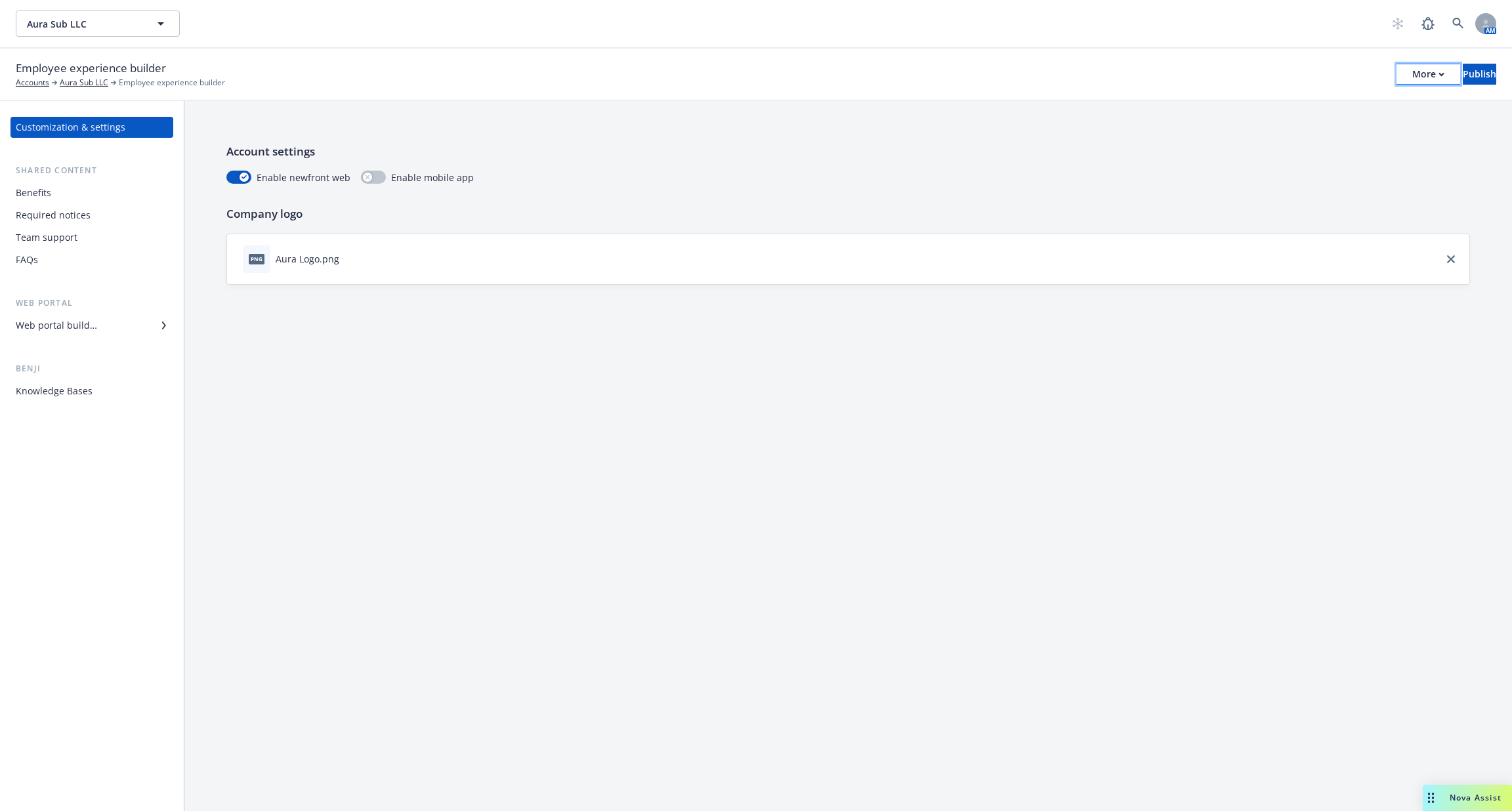
click at [1412, 70] on div "More" at bounding box center [1428, 74] width 32 height 20
click at [84, 199] on div "Benefits" at bounding box center [92, 193] width 152 height 21
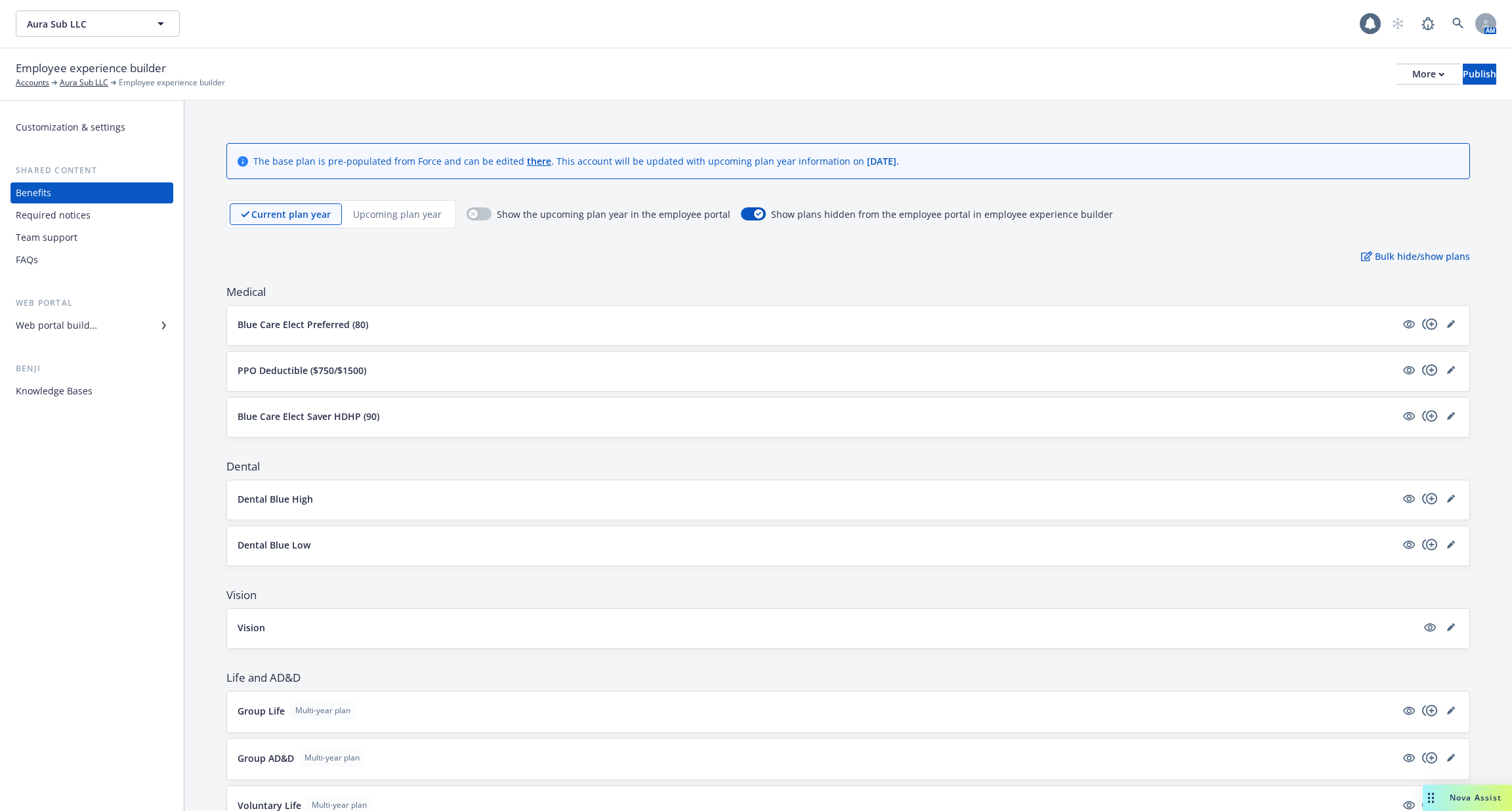
scroll to position [33, 0]
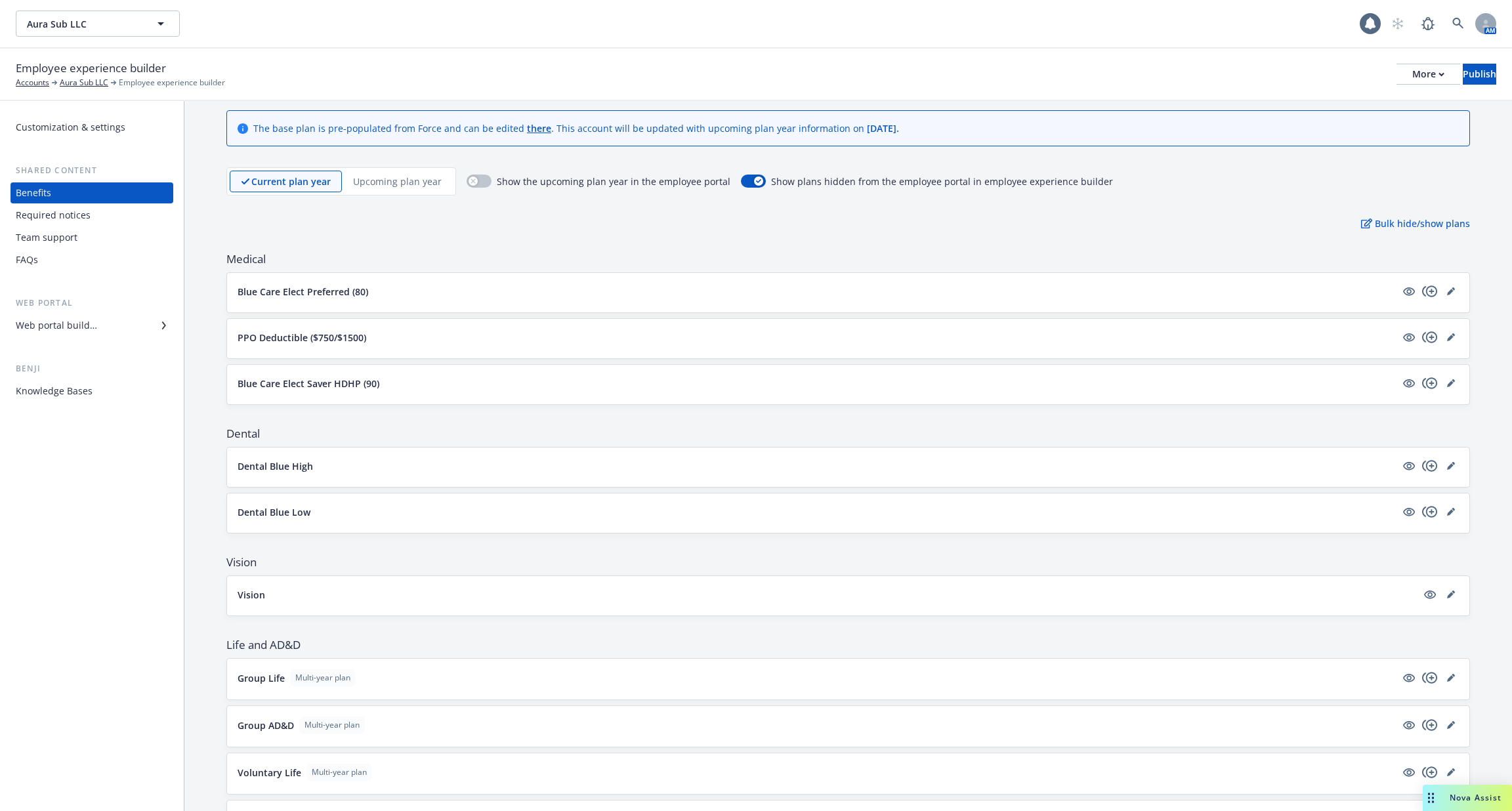
click at [135, 216] on div "Required notices" at bounding box center [92, 215] width 152 height 21
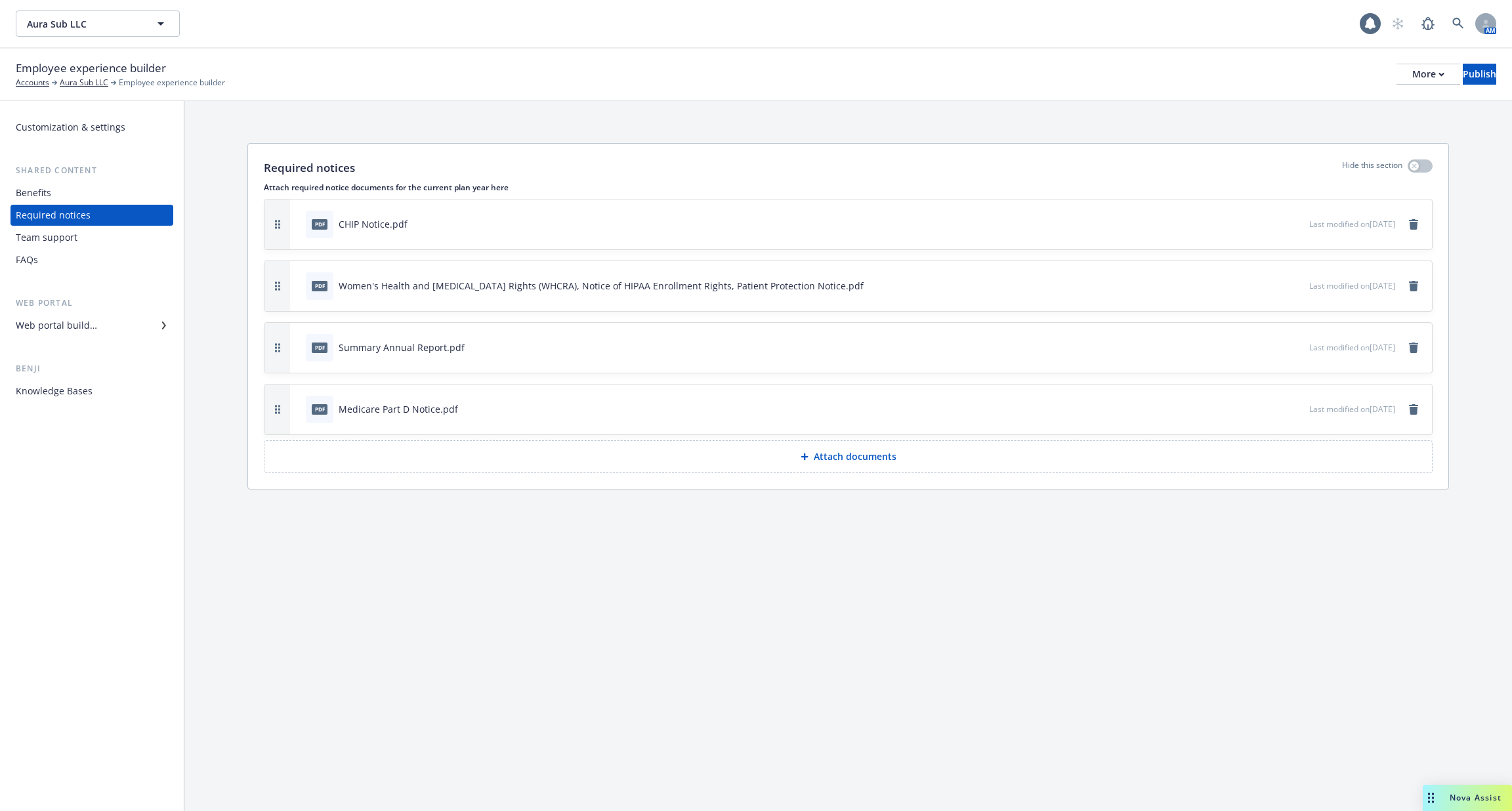
click at [119, 244] on div "Team support" at bounding box center [92, 237] width 152 height 21
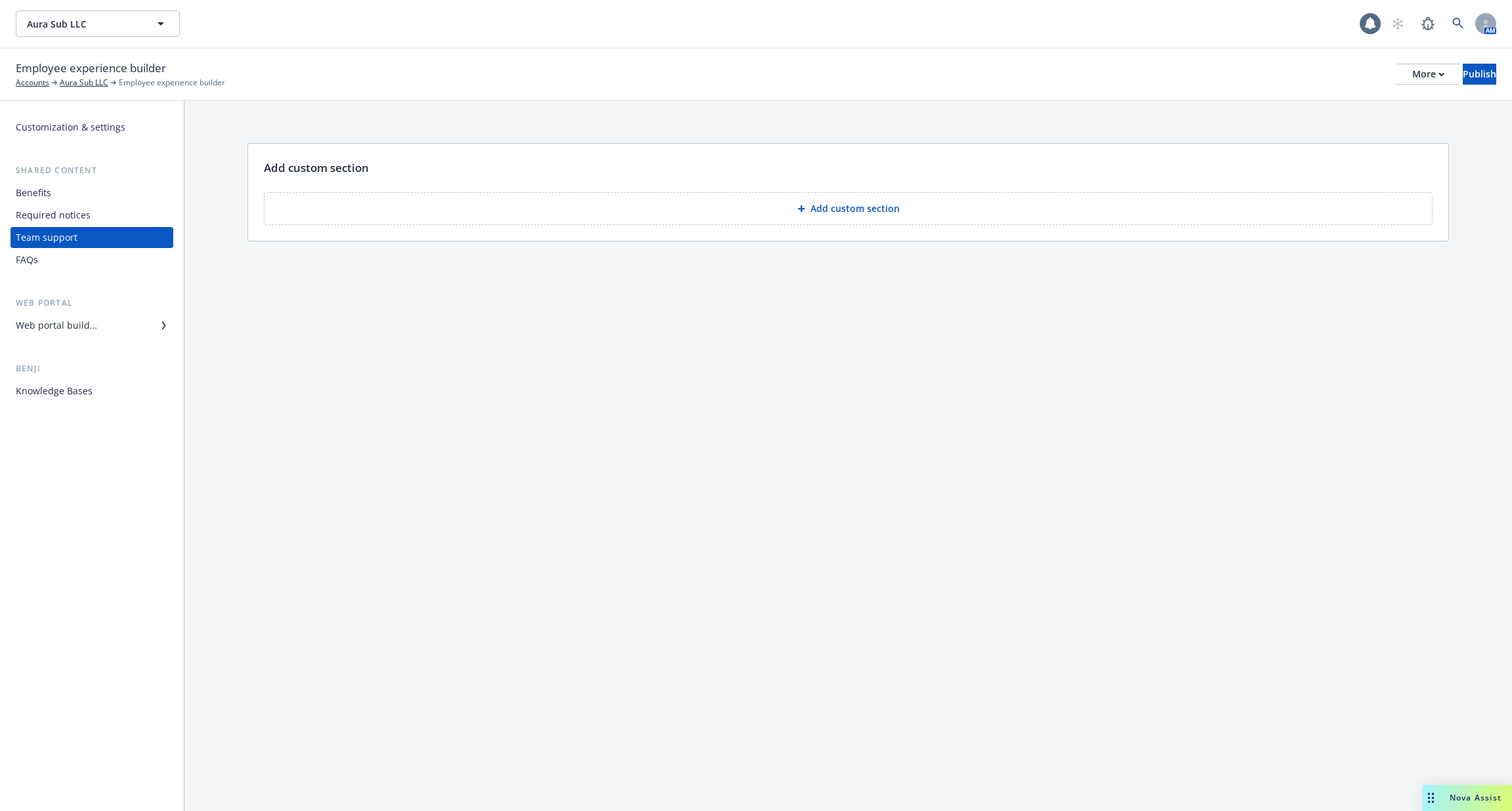
click at [95, 193] on div "Benefits" at bounding box center [92, 193] width 152 height 21
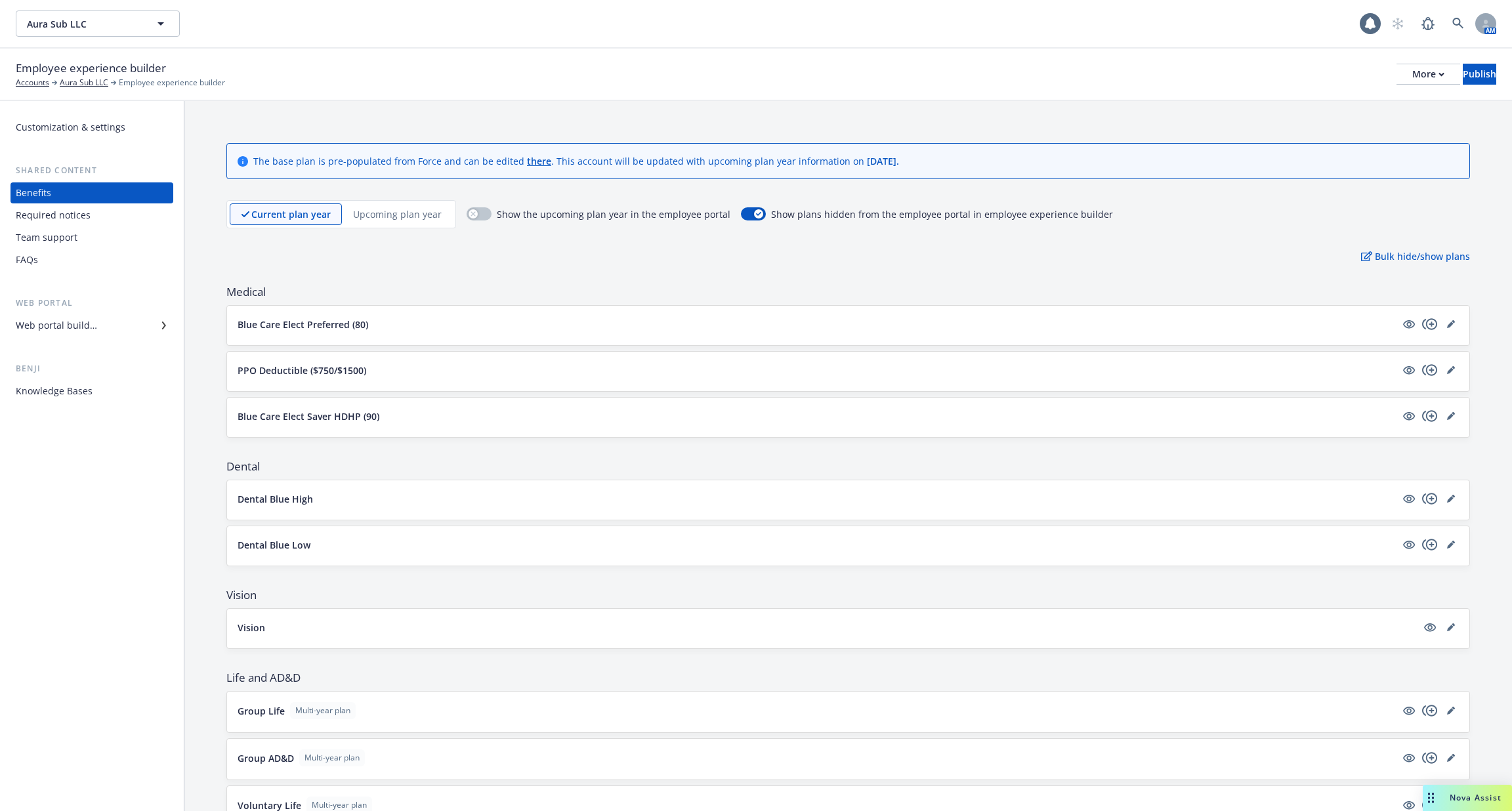
click at [98, 327] on div "Web portal builder" at bounding box center [92, 325] width 152 height 21
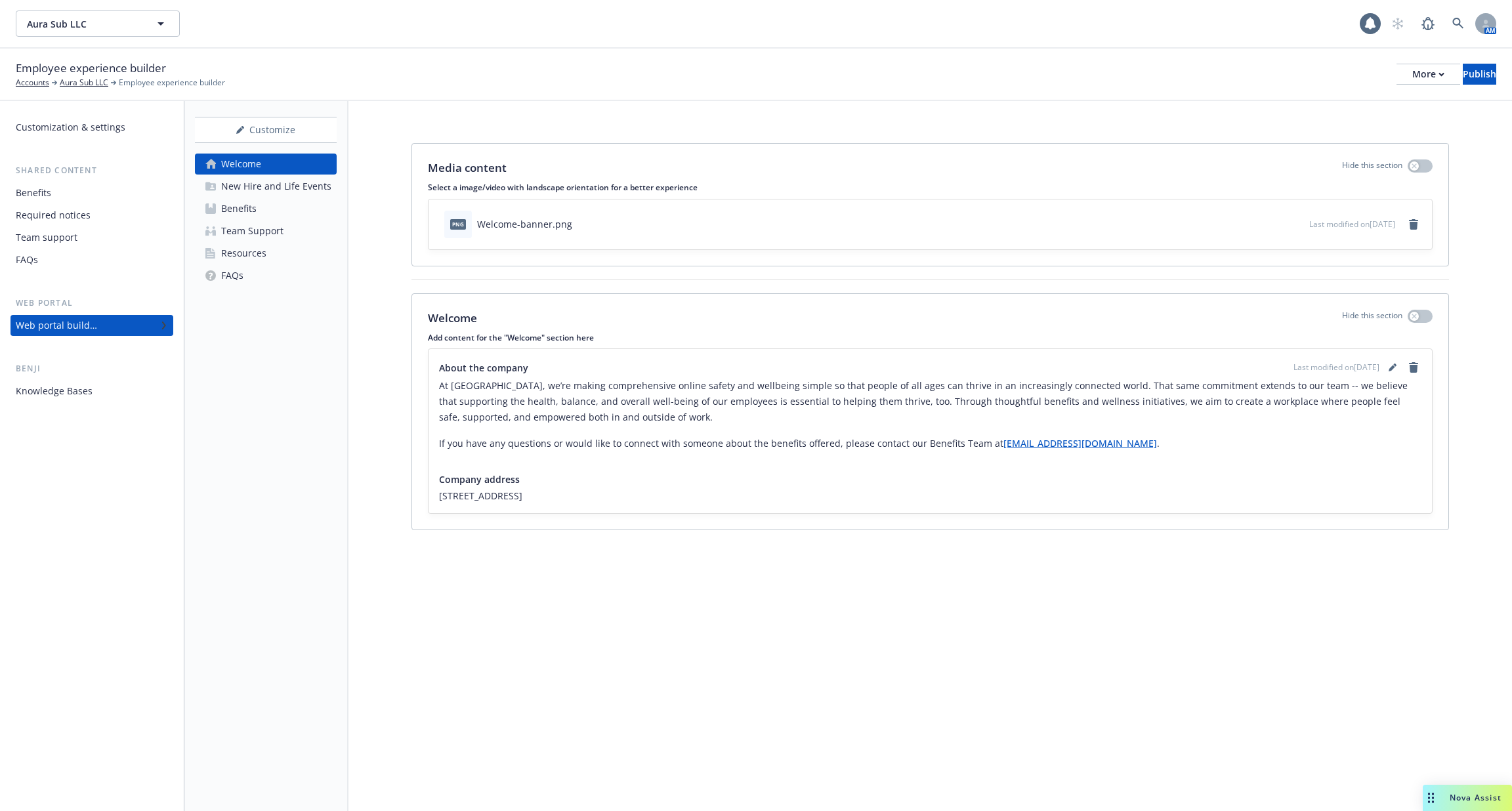
click at [288, 191] on div "New Hire and Life Events" at bounding box center [276, 186] width 110 height 21
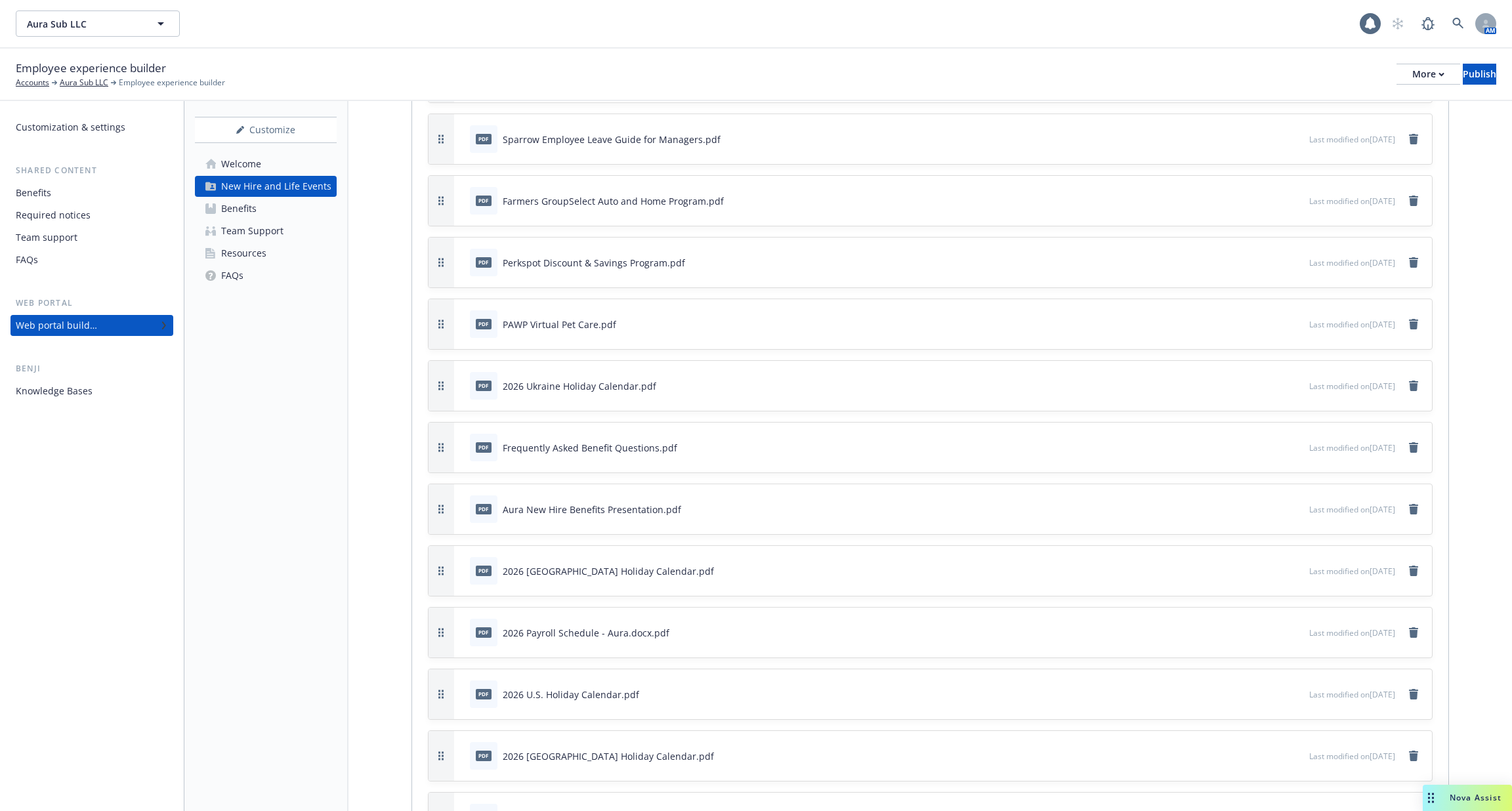
scroll to position [3692, 0]
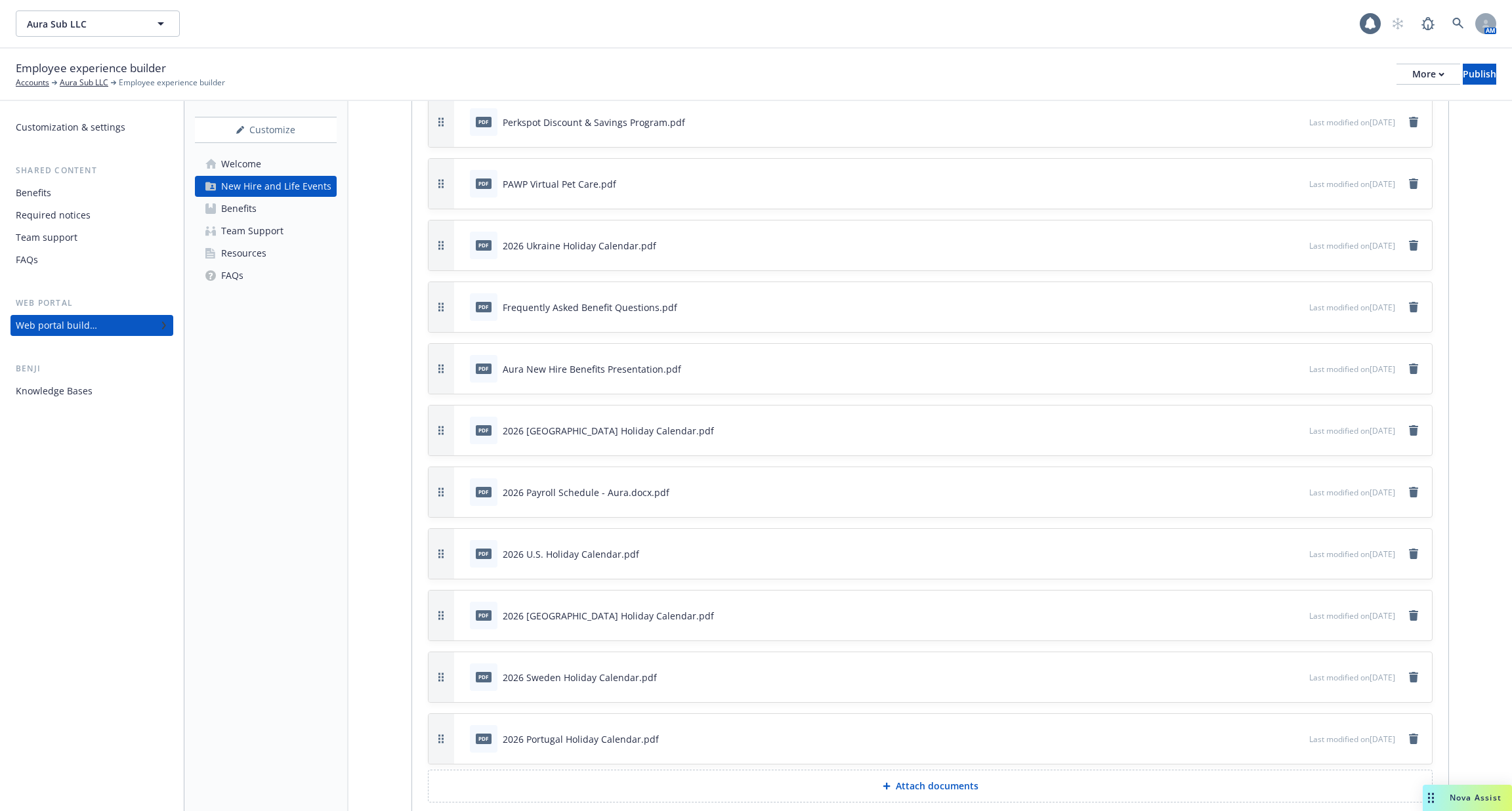
click at [73, 392] on div "Knowledge Bases" at bounding box center [54, 391] width 76 height 21
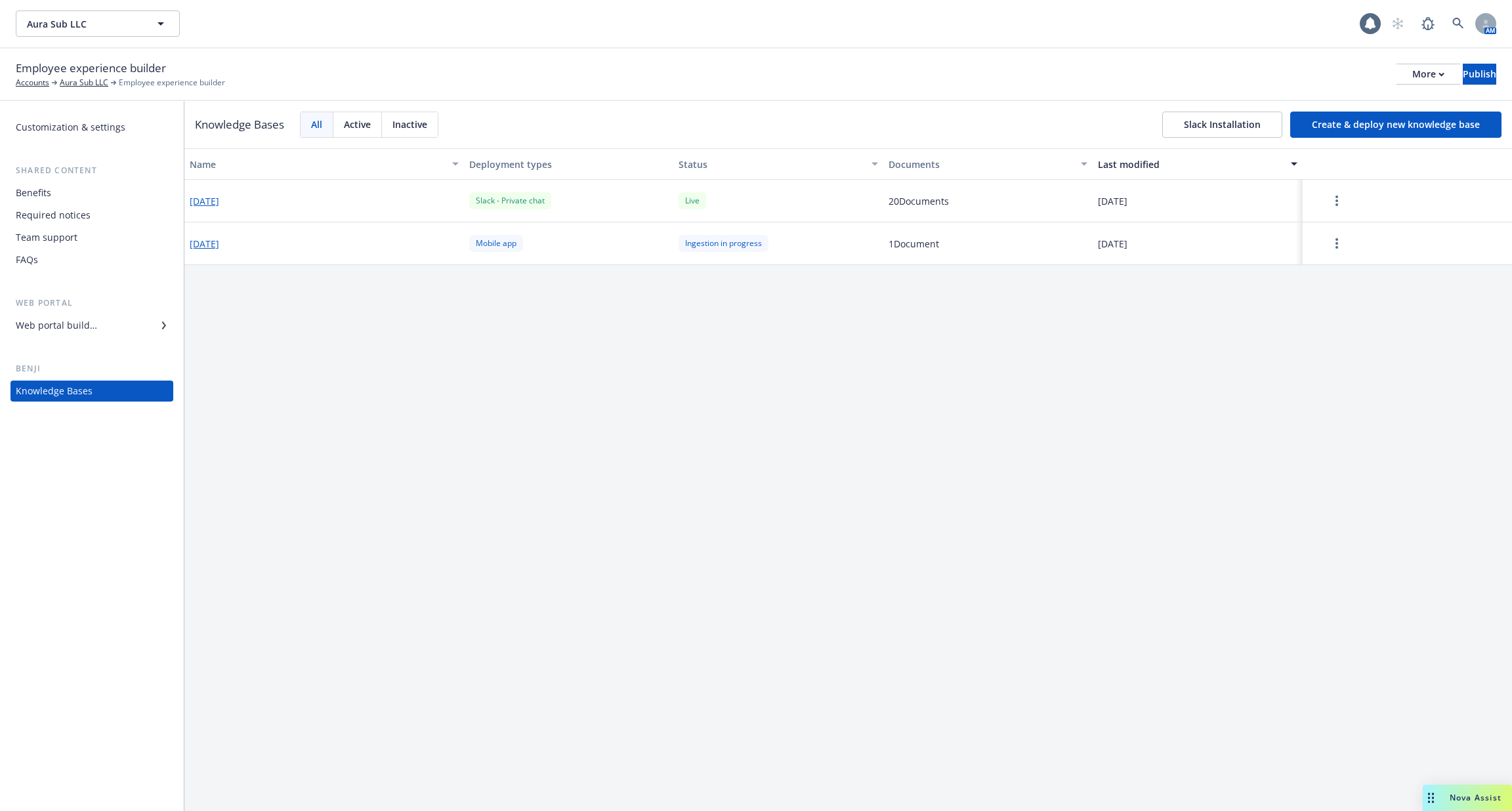
click at [219, 200] on button "[DATE]" at bounding box center [204, 201] width 30 height 14
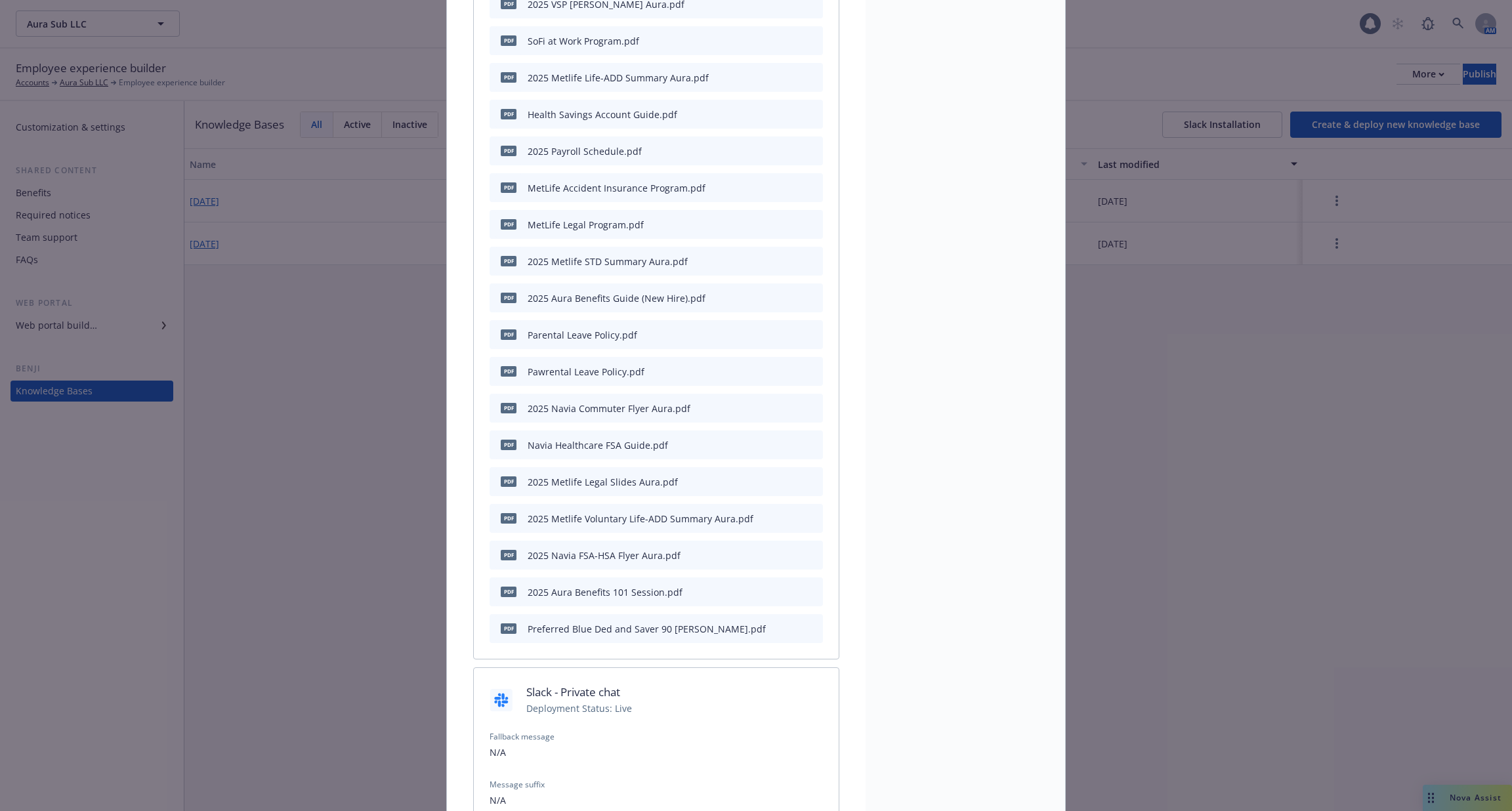
scroll to position [598, 0]
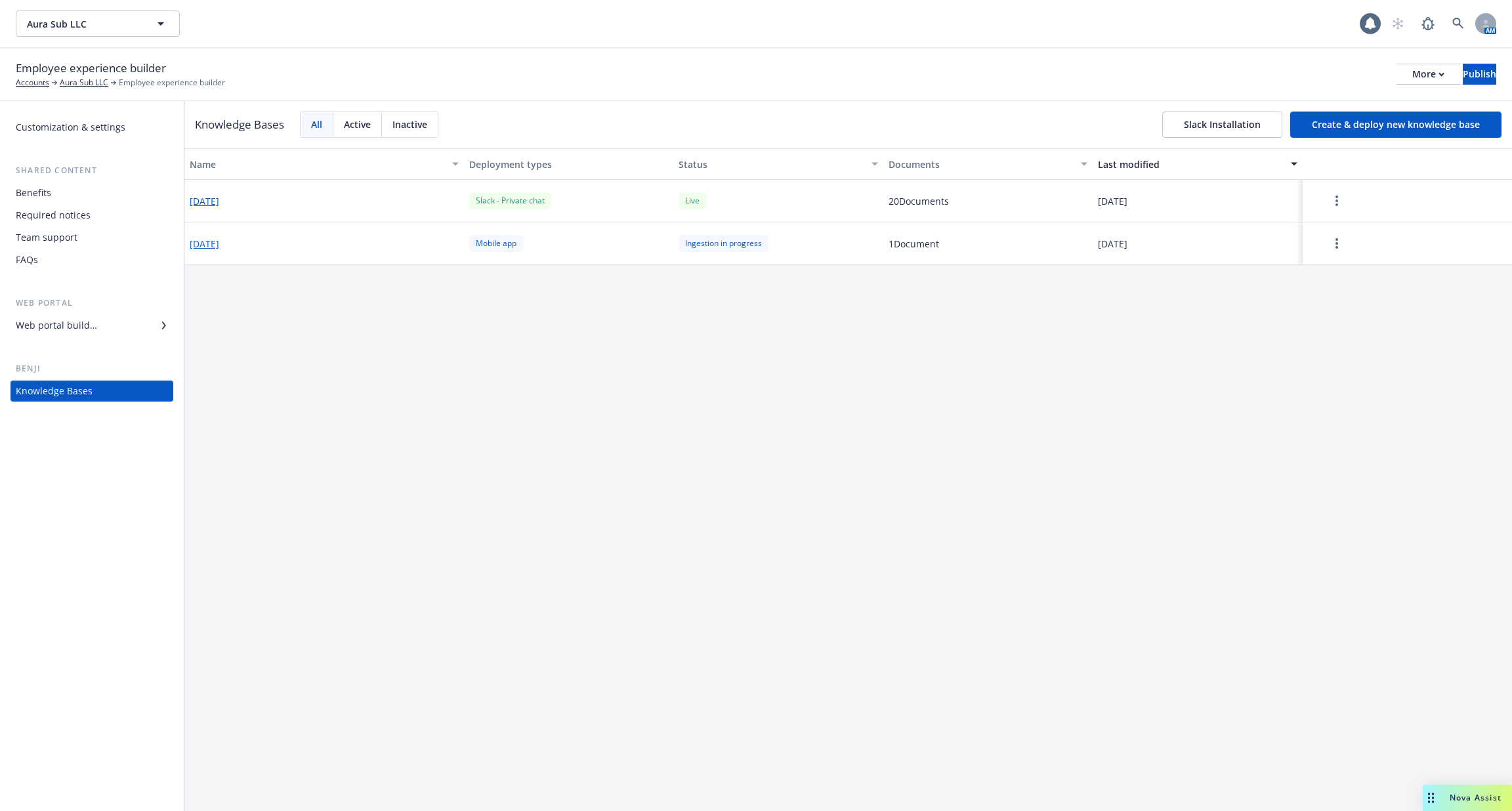
click at [110, 326] on div "Web portal builder" at bounding box center [92, 325] width 152 height 21
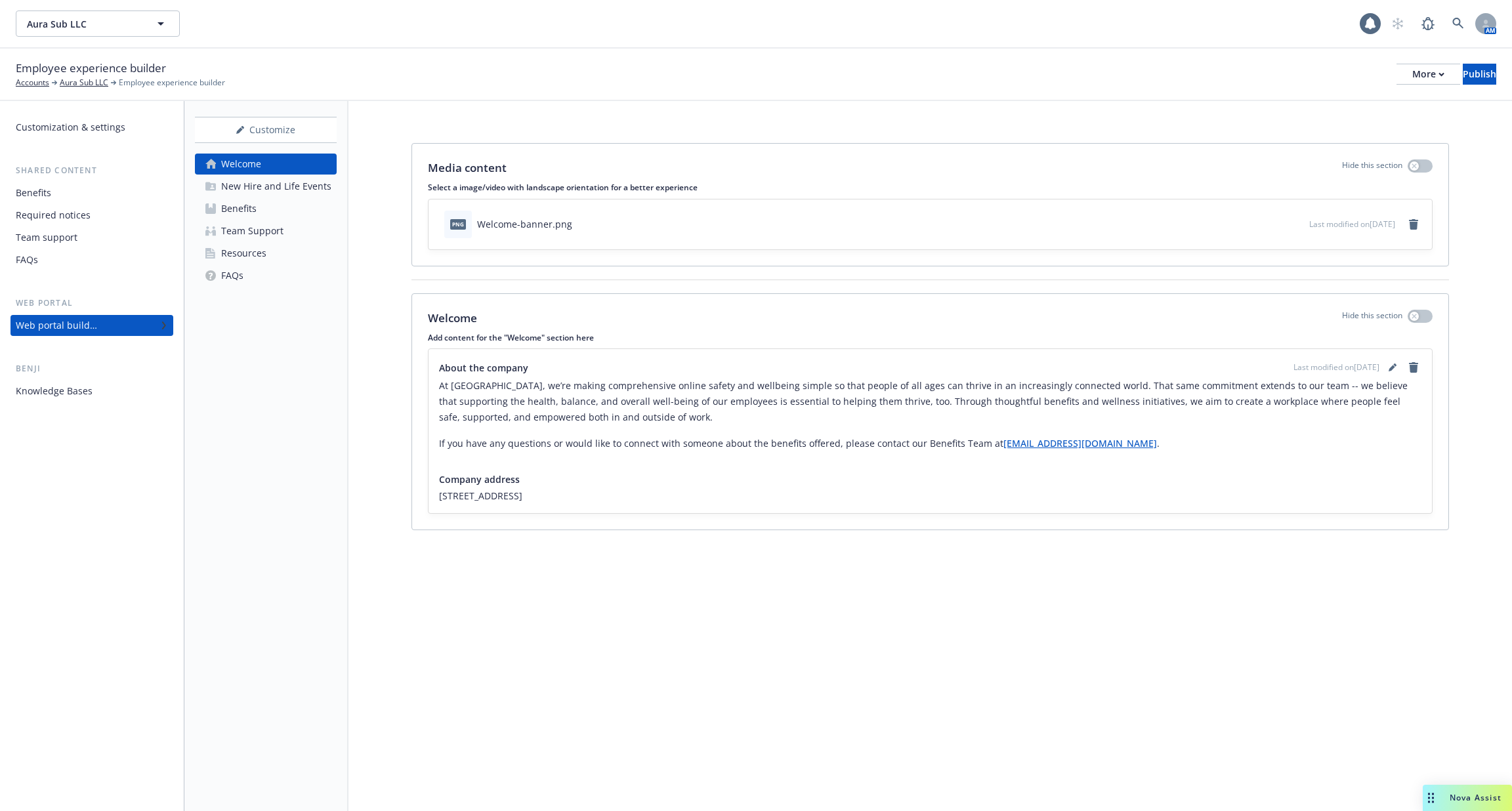
click at [299, 189] on div "New Hire and Life Events" at bounding box center [276, 186] width 110 height 21
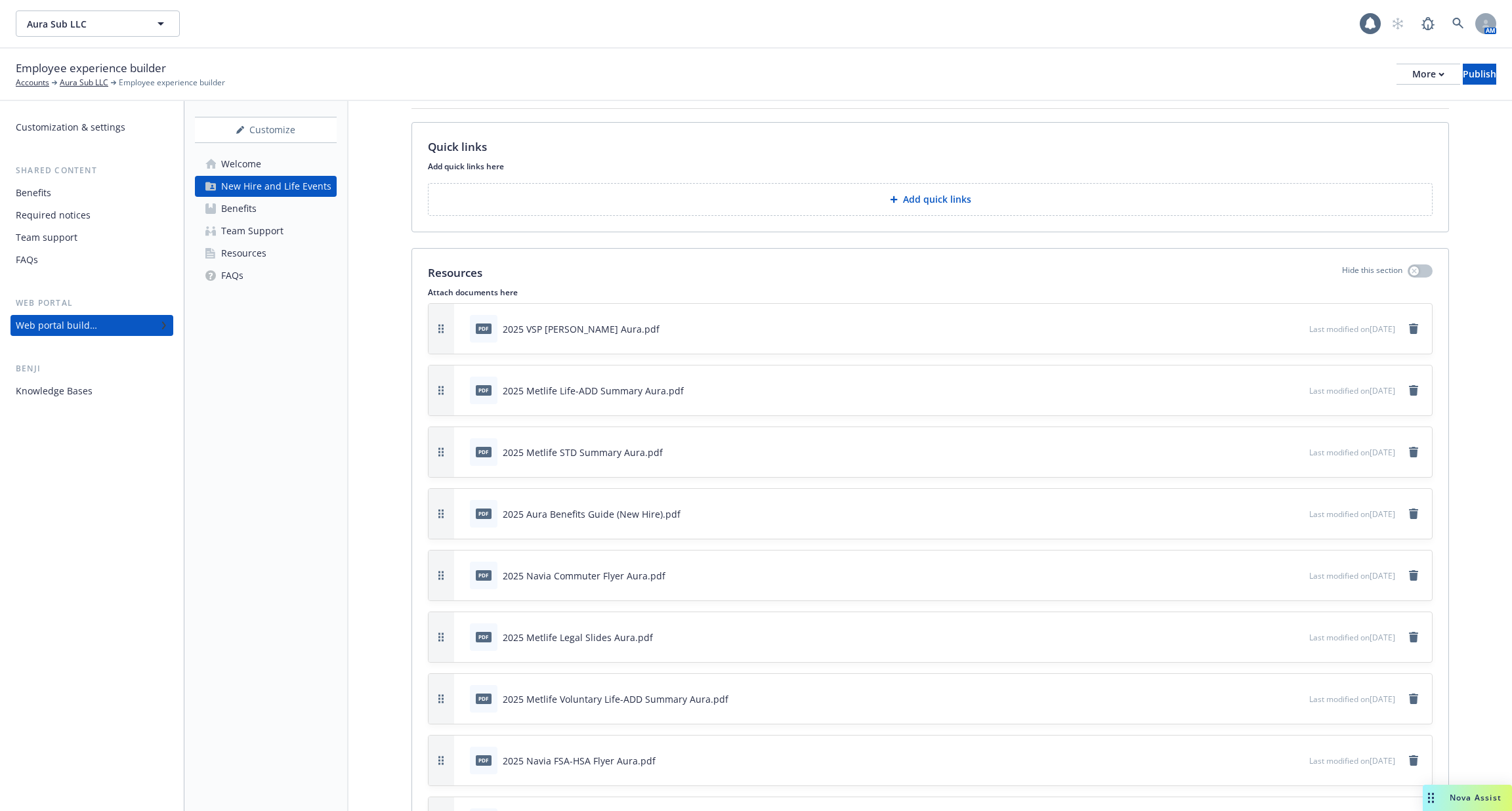
scroll to position [1711, 0]
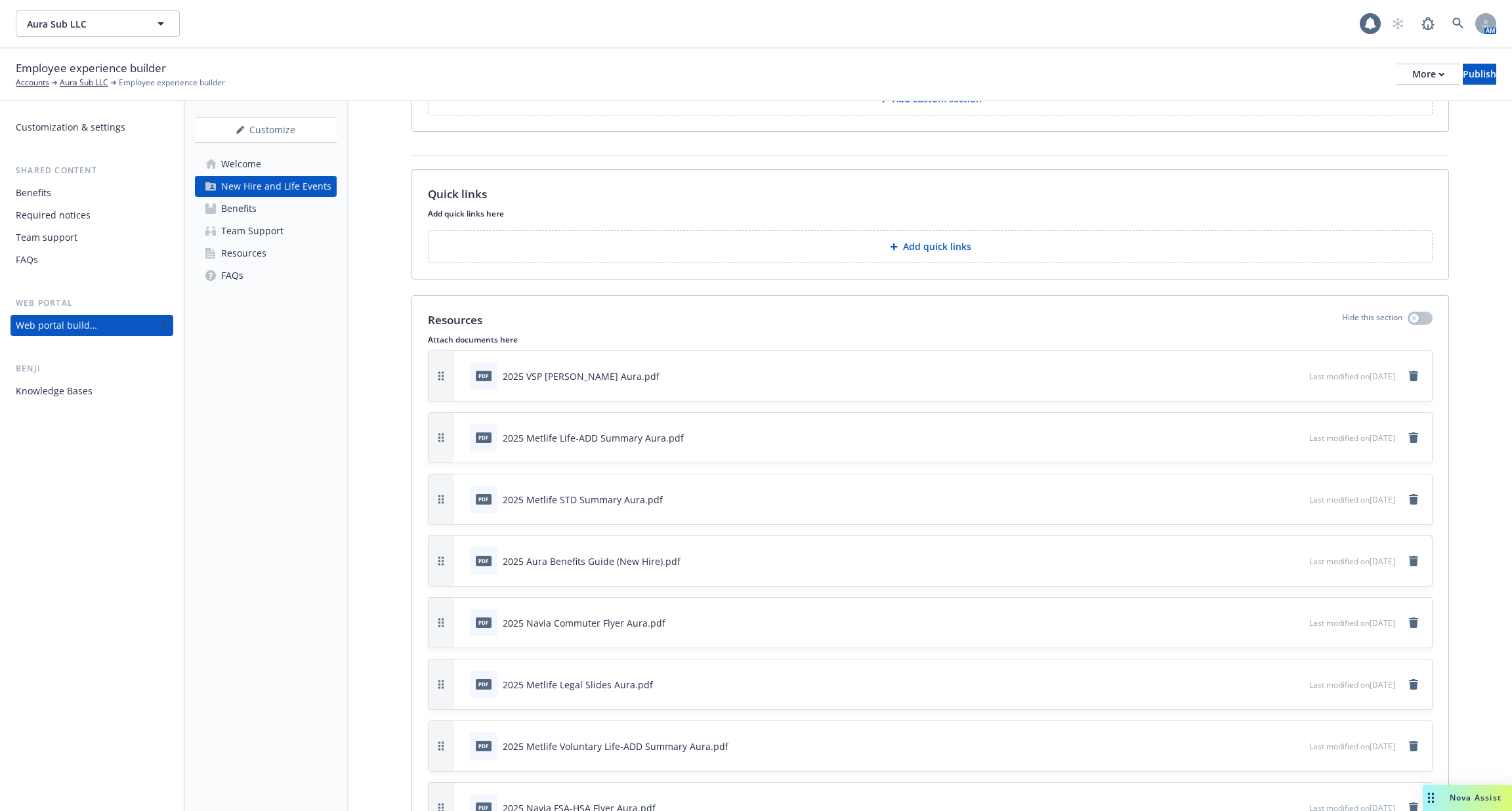
click at [111, 387] on div "Knowledge Bases" at bounding box center [92, 391] width 152 height 21
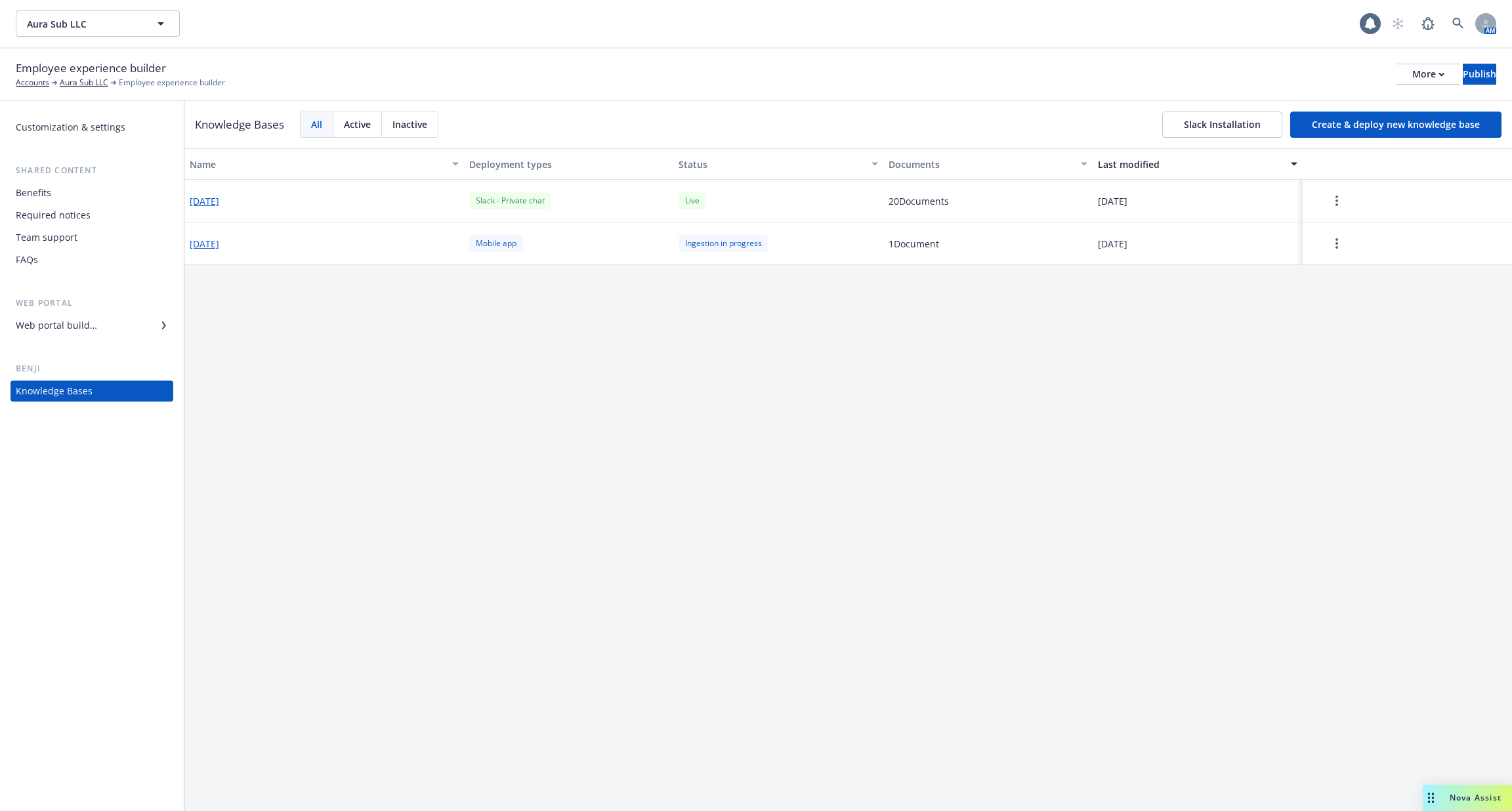
click at [219, 198] on button "[DATE]" at bounding box center [204, 201] width 30 height 14
click at [100, 336] on div "Web portal builder" at bounding box center [92, 325] width 152 height 21
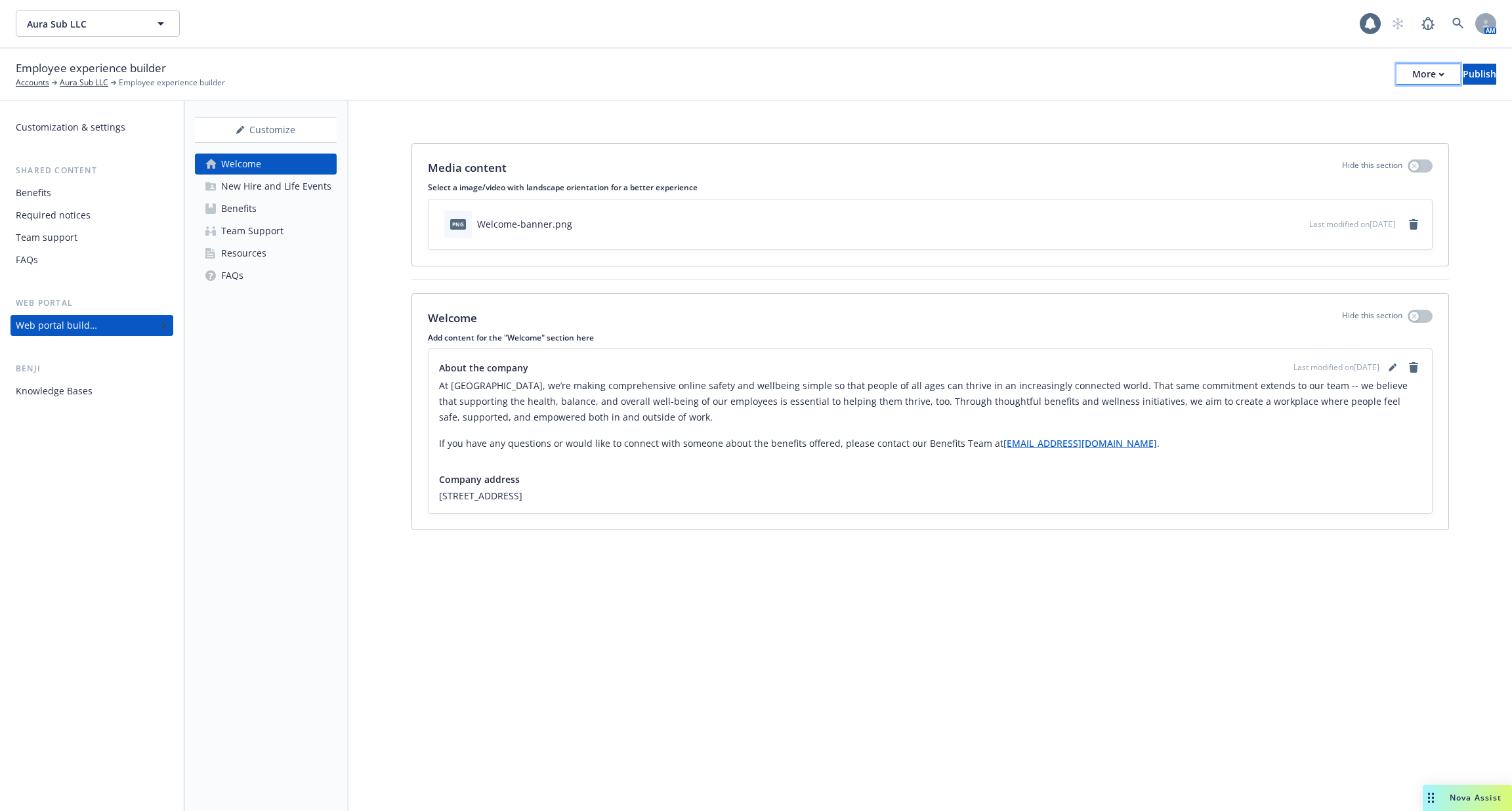
click at [1412, 74] on div "More" at bounding box center [1428, 74] width 32 height 20
click at [1340, 132] on div "Copy preview link Copy portal link Configure test user to preview app" at bounding box center [1320, 130] width 194 height 79
click at [285, 183] on div "New Hire and Life Events" at bounding box center [276, 186] width 110 height 21
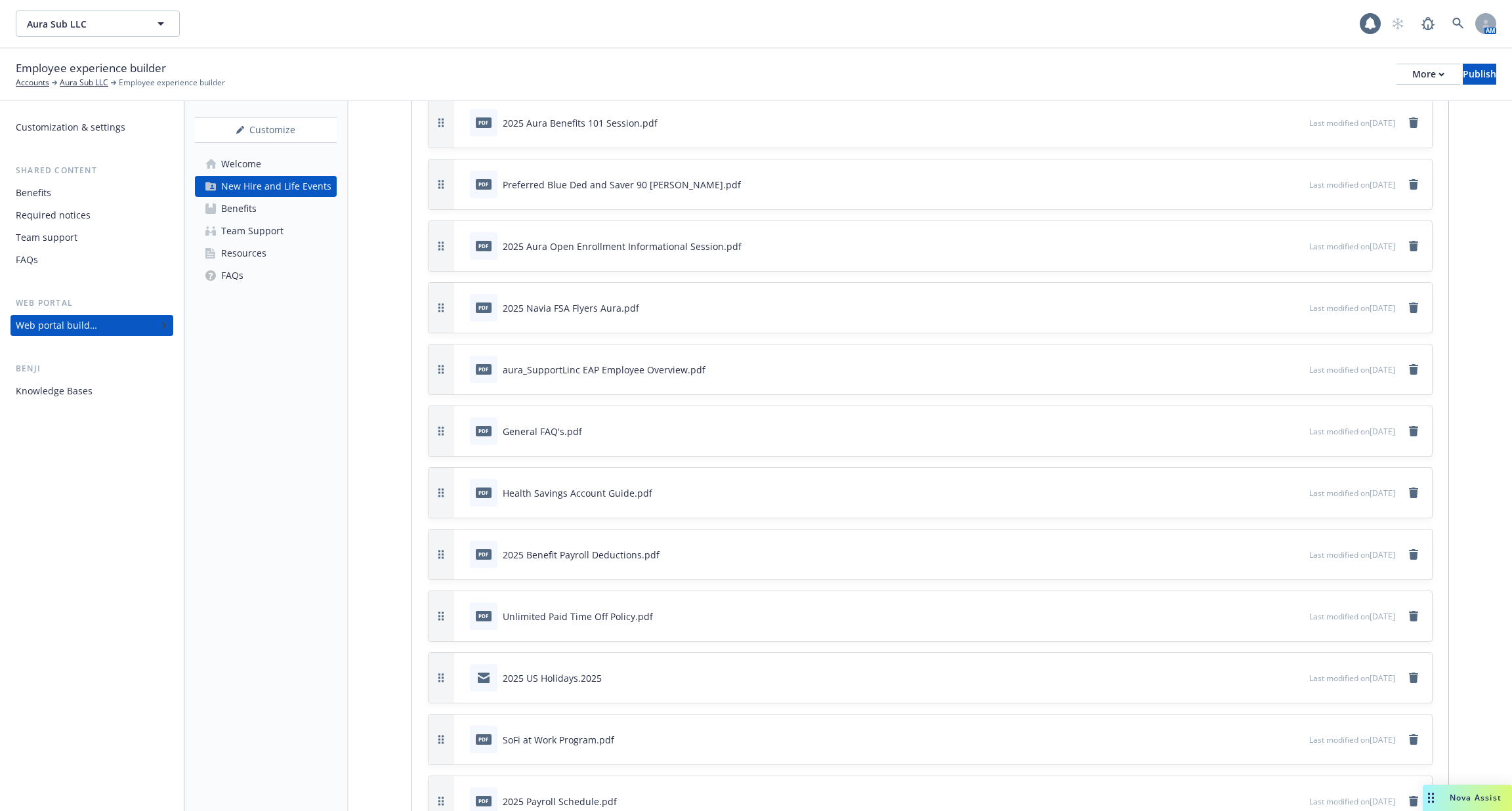
scroll to position [3692, 0]
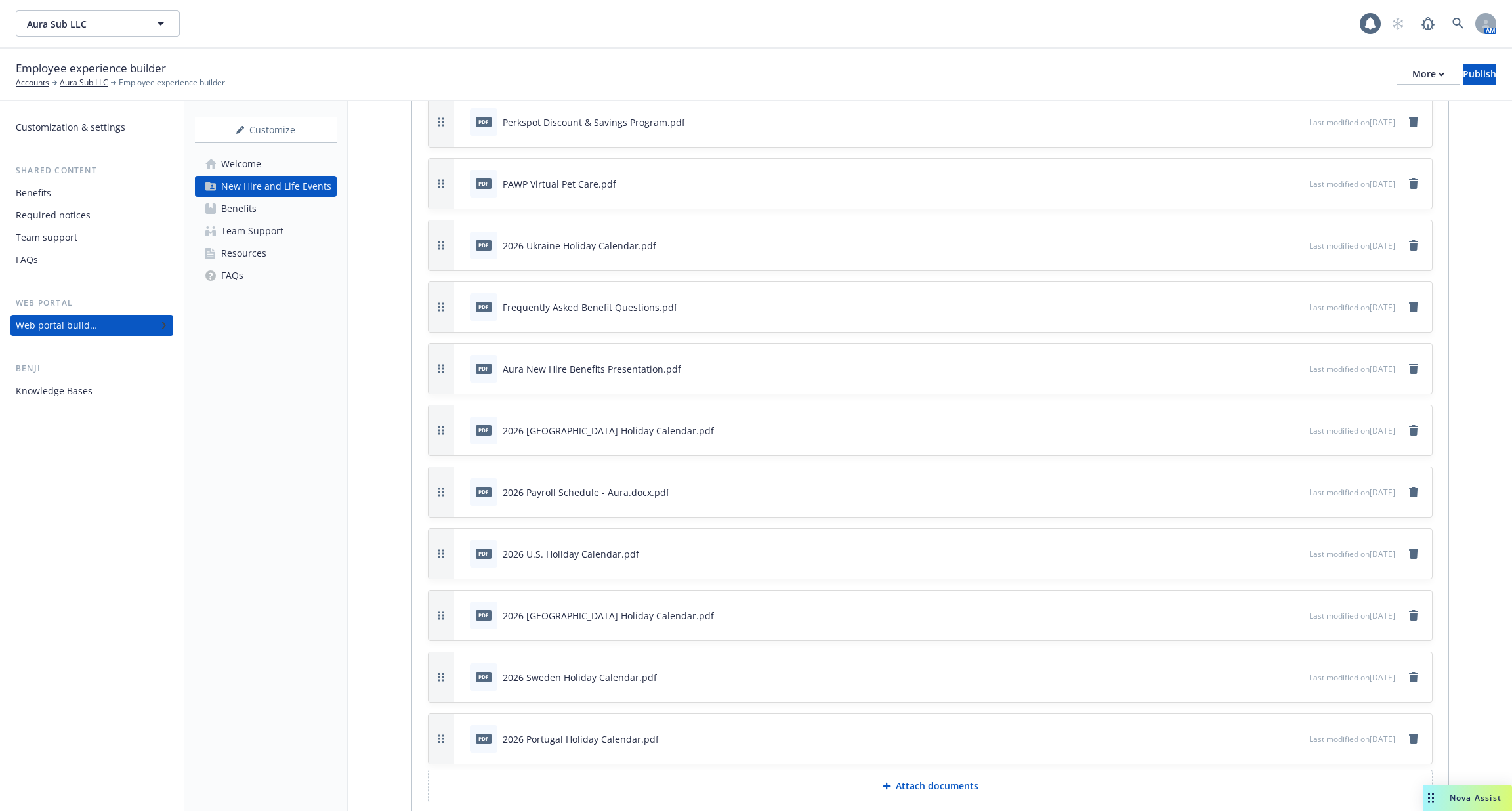
click at [95, 385] on div "Knowledge Bases" at bounding box center [92, 391] width 152 height 21
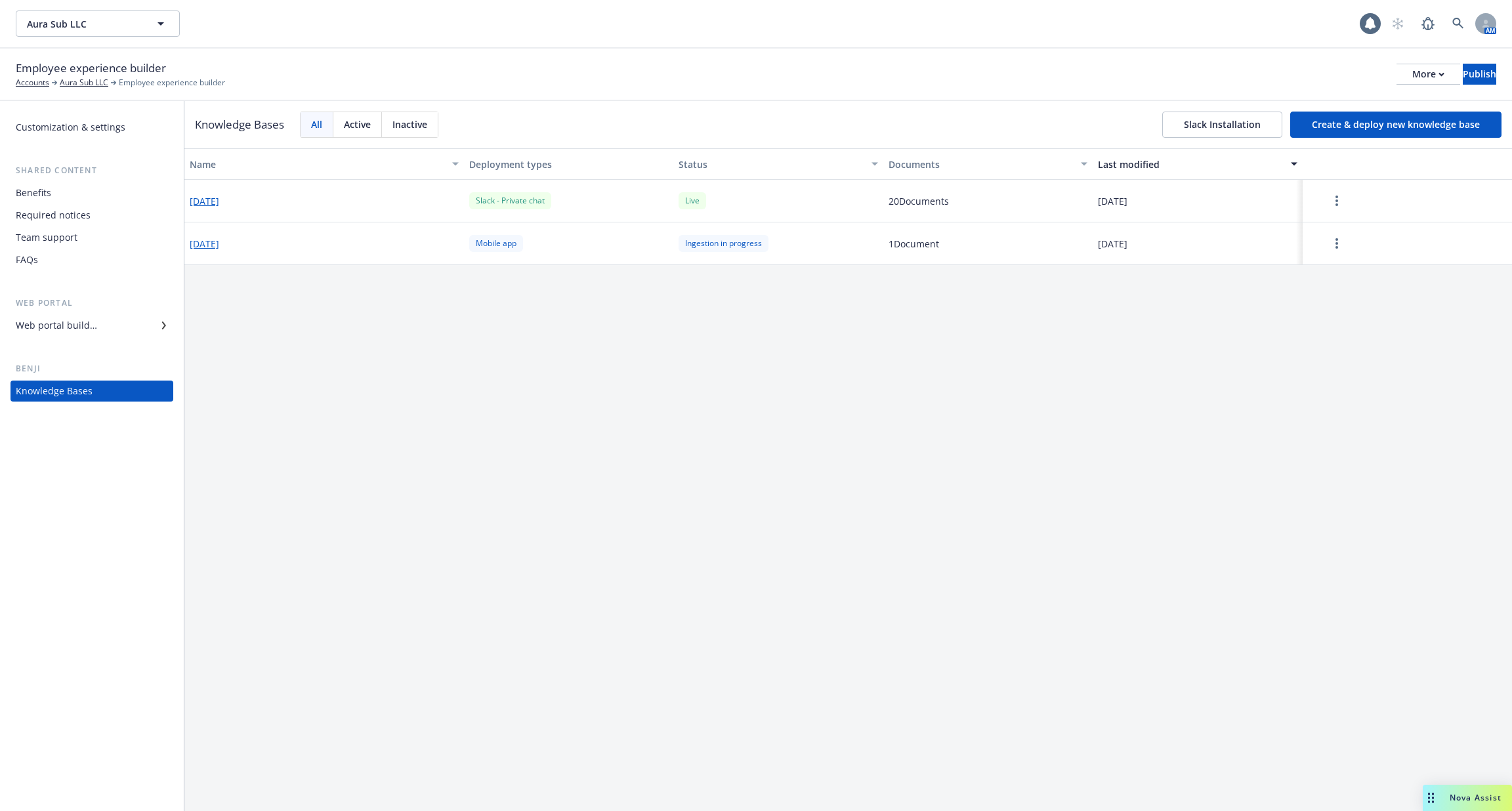
click at [63, 331] on div "Web portal builder" at bounding box center [57, 325] width 82 height 21
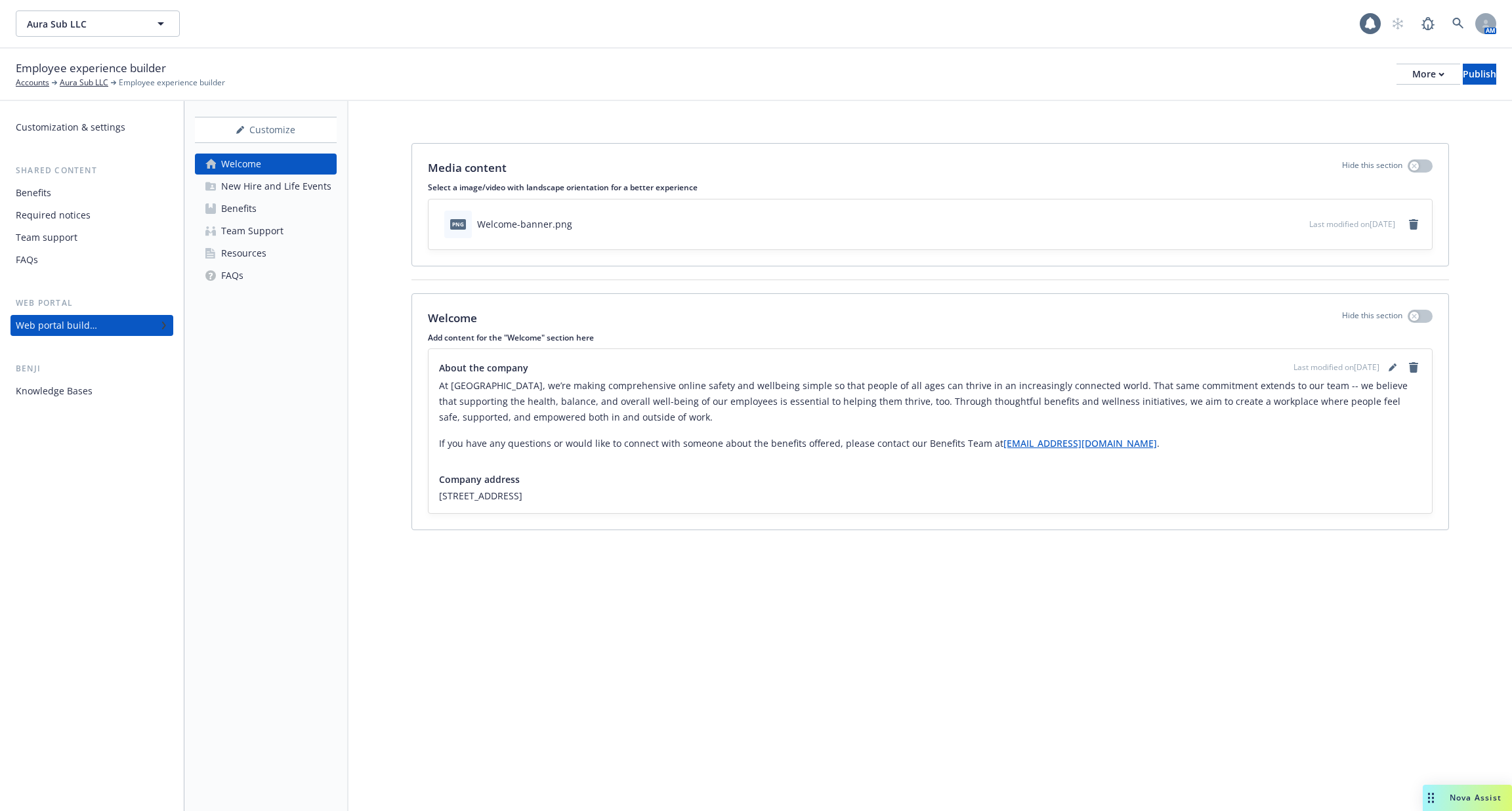
click at [70, 378] on div "Benji Knowledge Bases" at bounding box center [92, 382] width 163 height 39
click at [70, 389] on div "Knowledge Bases" at bounding box center [54, 391] width 76 height 21
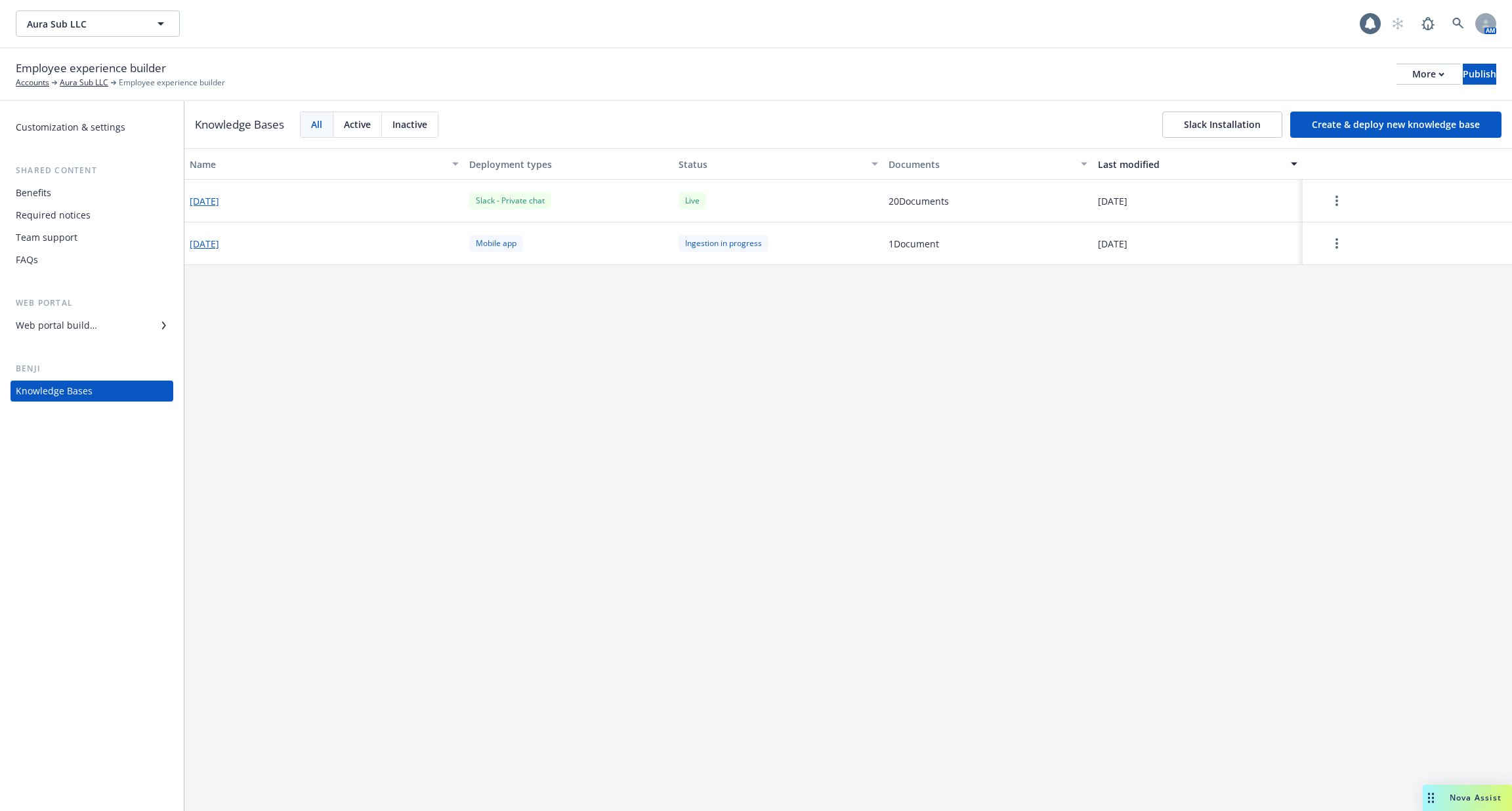
click at [116, 331] on div "Web portal builder" at bounding box center [92, 325] width 152 height 21
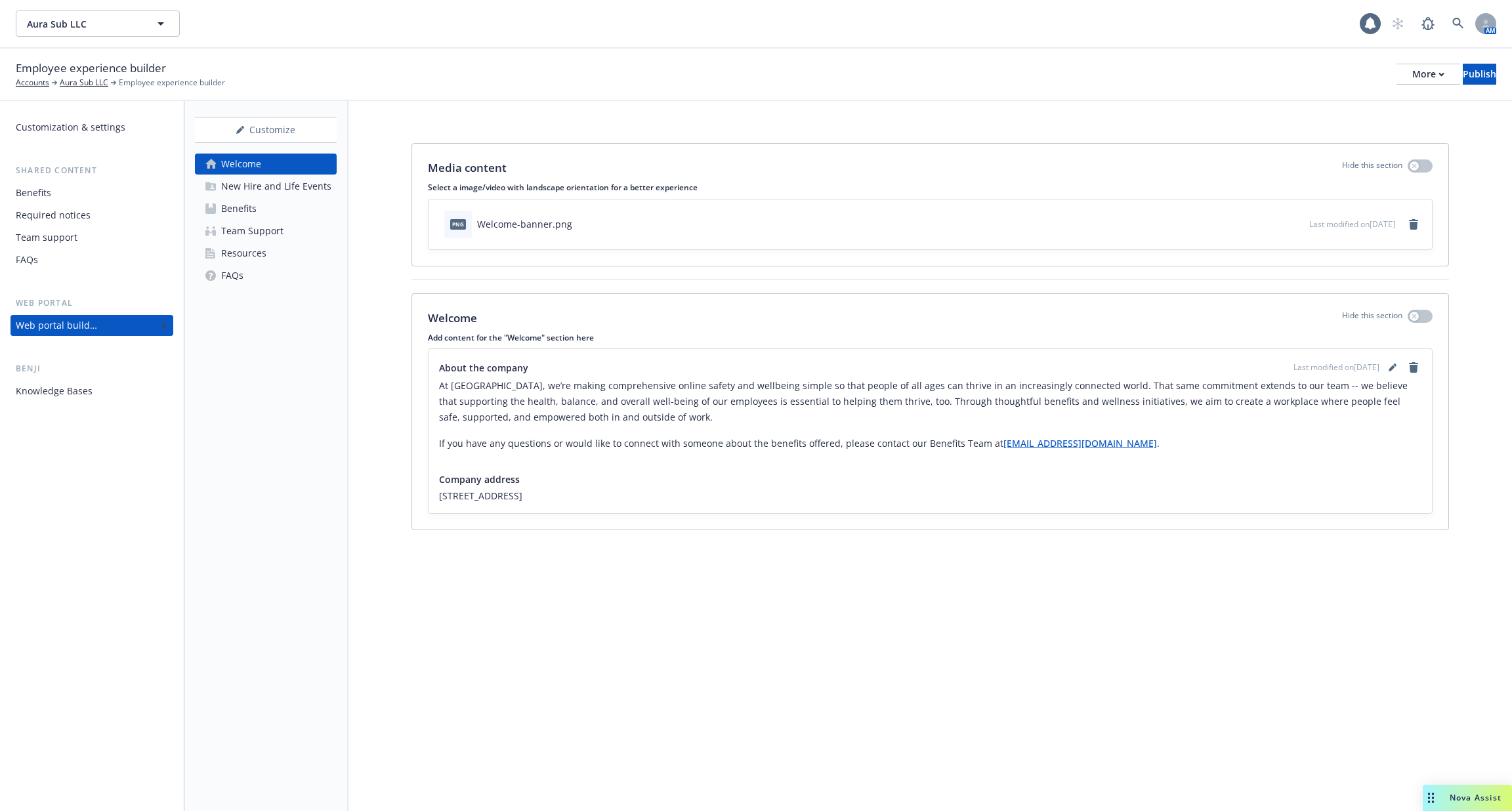
click at [298, 193] on div "New Hire and Life Events" at bounding box center [276, 186] width 110 height 21
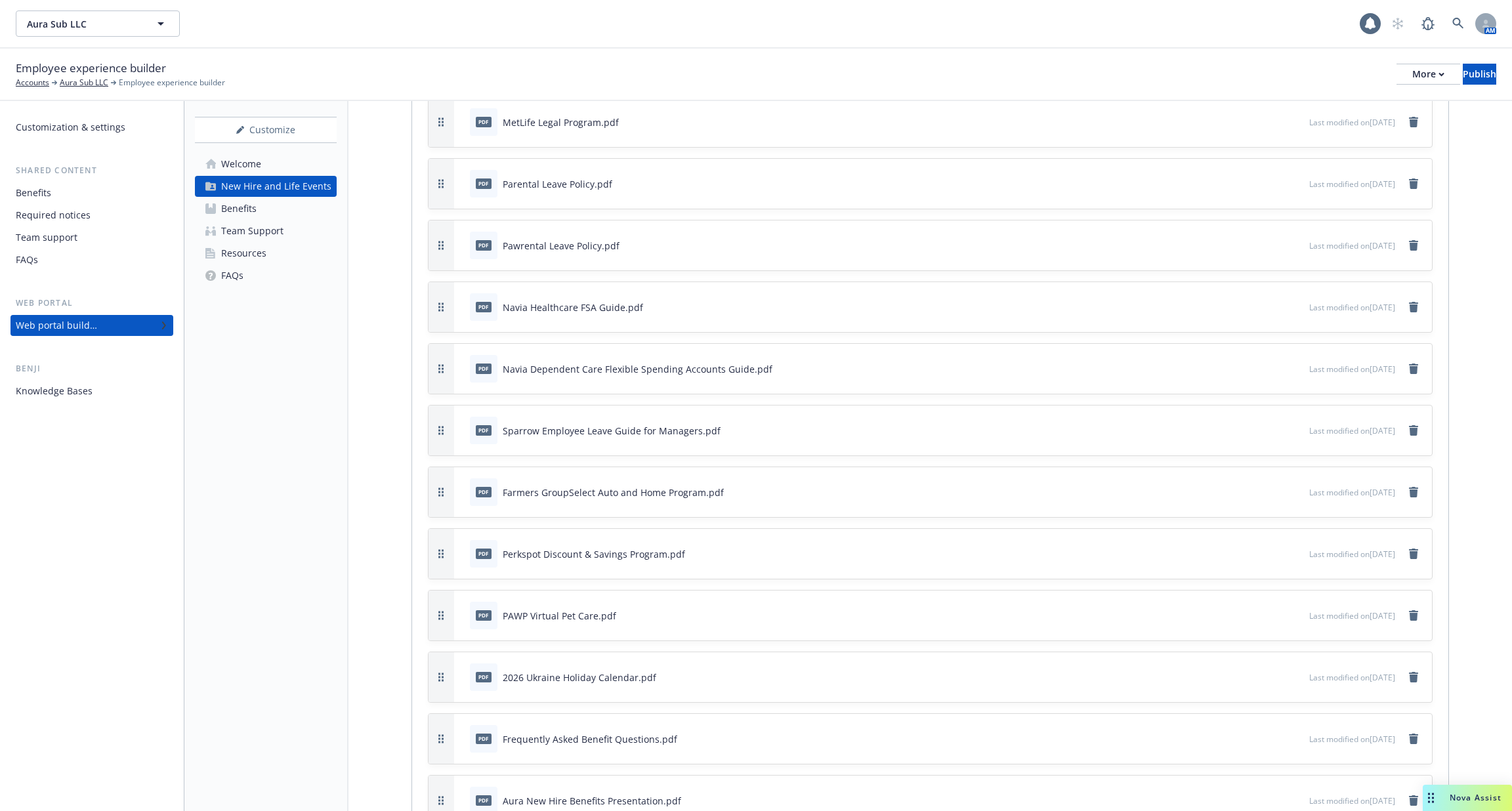
scroll to position [3692, 0]
click at [1291, 487] on icon "preview file" at bounding box center [1297, 491] width 12 height 9
click at [1291, 610] on icon "preview file" at bounding box center [1297, 614] width 12 height 9
click at [1291, 363] on icon "preview file" at bounding box center [1297, 368] width 12 height 9
click at [1466, 28] on link at bounding box center [1458, 23] width 26 height 26
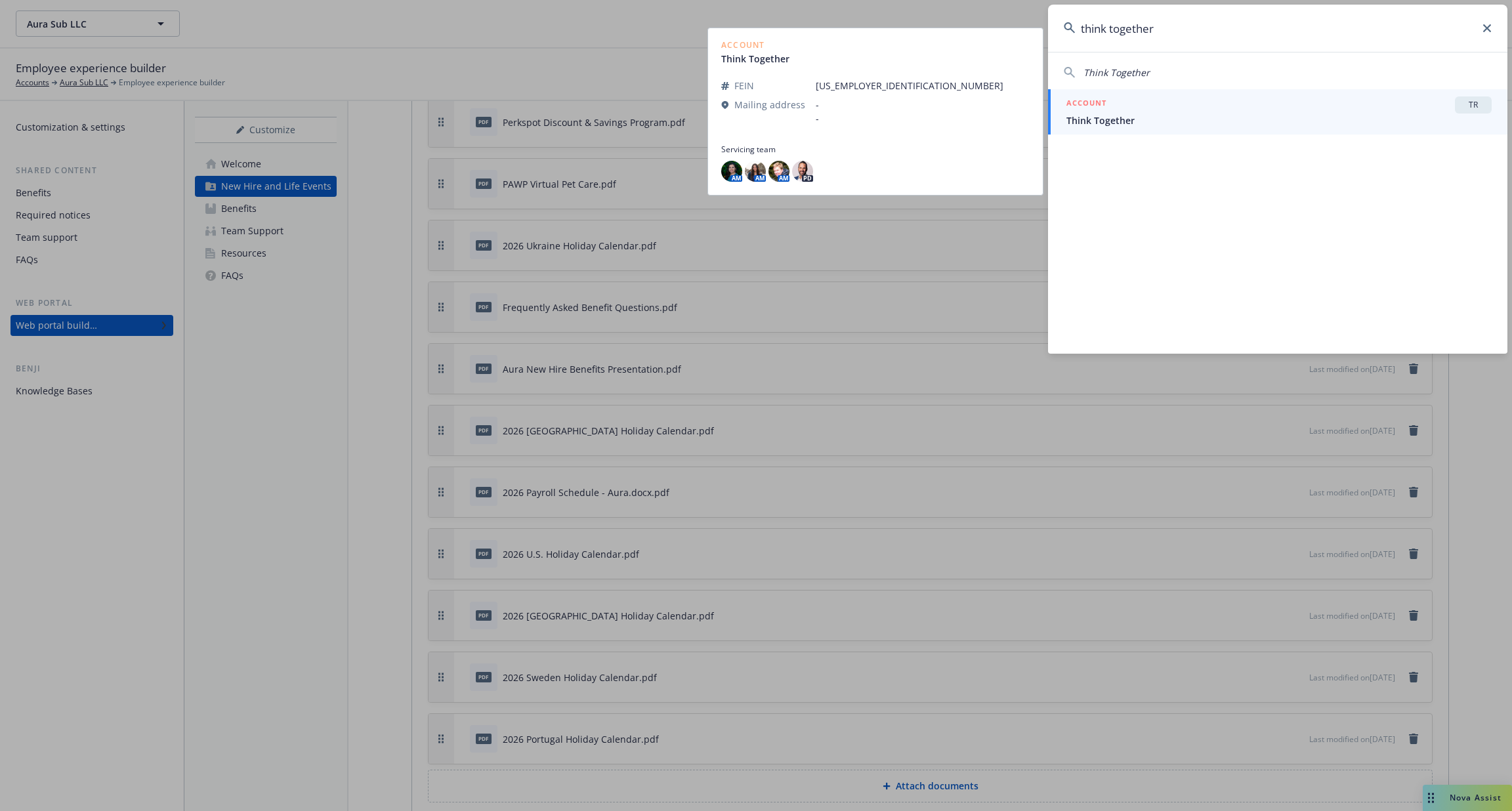
type input "think together"
click at [1165, 116] on span "Think Together" at bounding box center [1279, 120] width 425 height 14
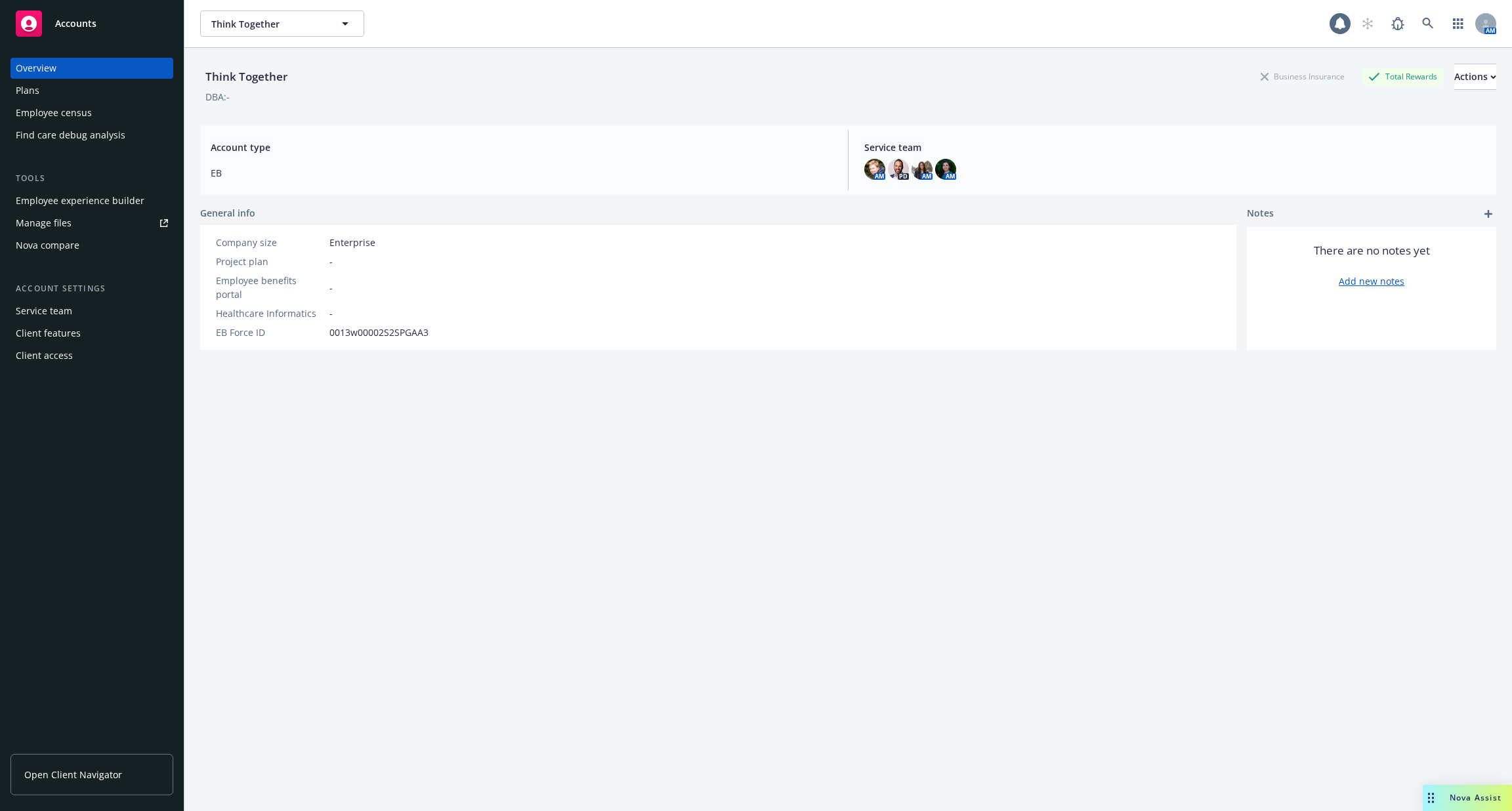
click at [115, 198] on div "Employee experience builder" at bounding box center [80, 200] width 129 height 21
